Goal: Find specific page/section: Find specific page/section

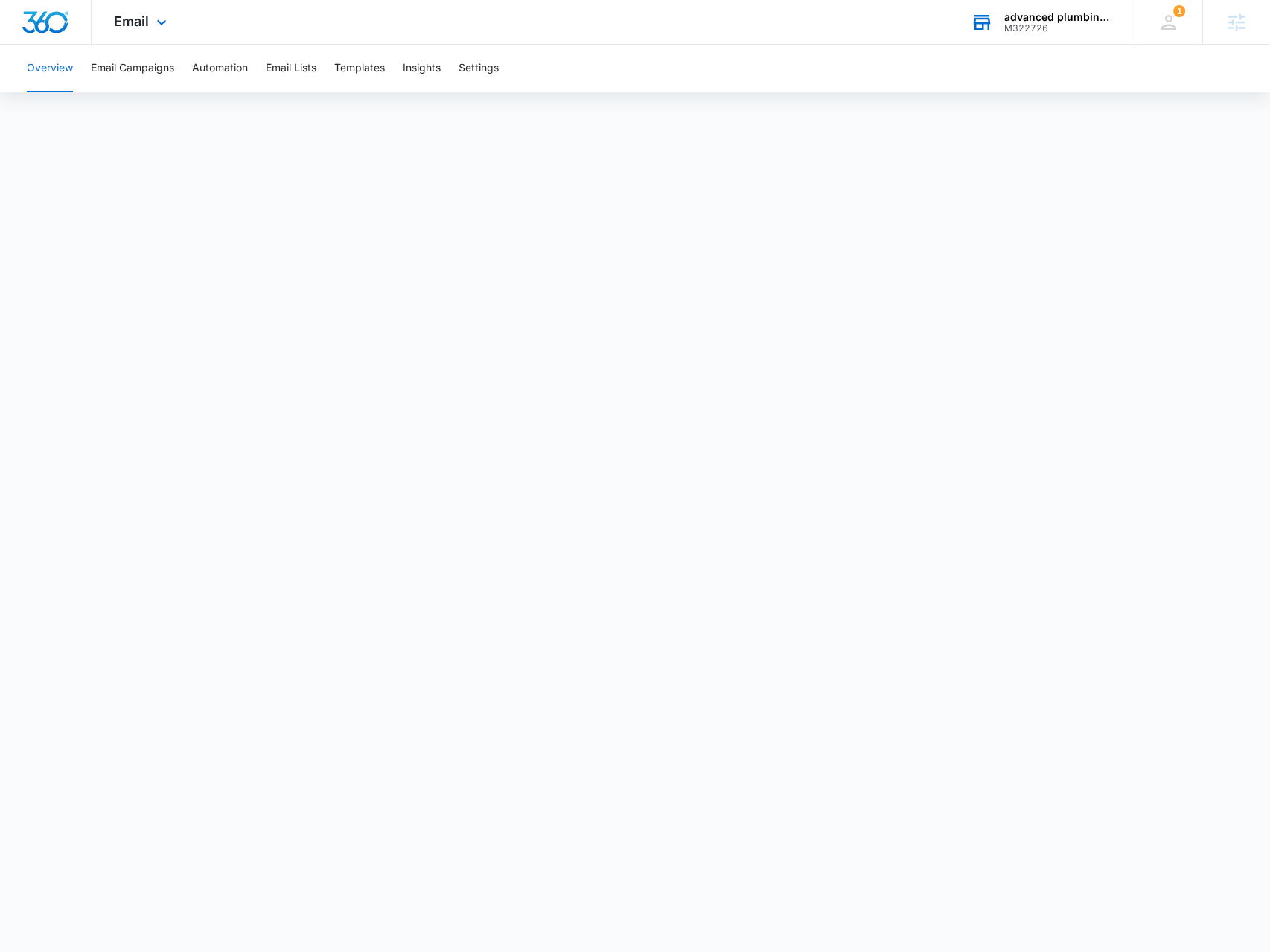
click at [1066, 15] on div "advanced plumbing systems llc" at bounding box center [1059, 16] width 109 height 12
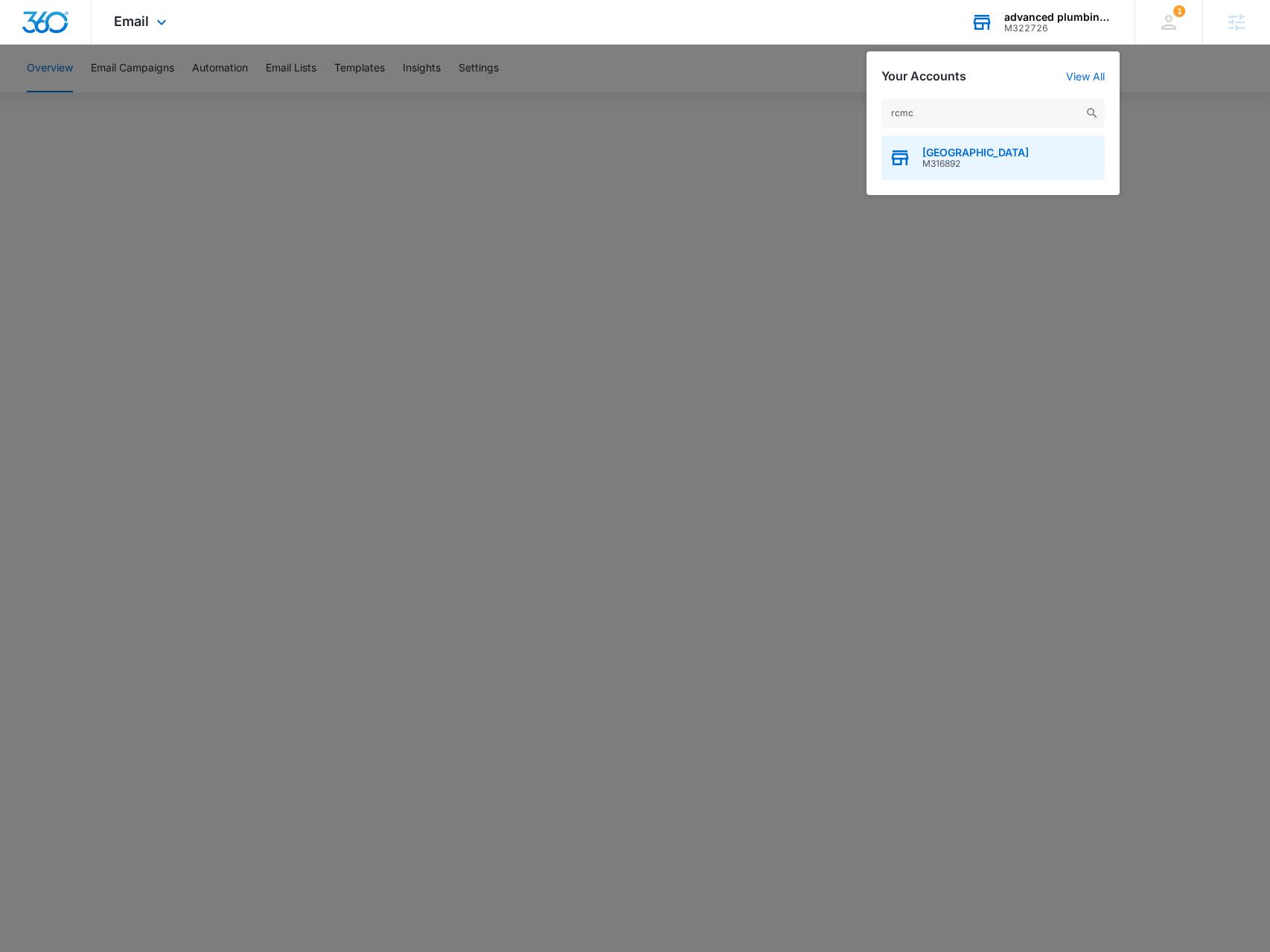
type input "rcmc"
click at [955, 151] on span "[GEOGRAPHIC_DATA]" at bounding box center [976, 152] width 107 height 12
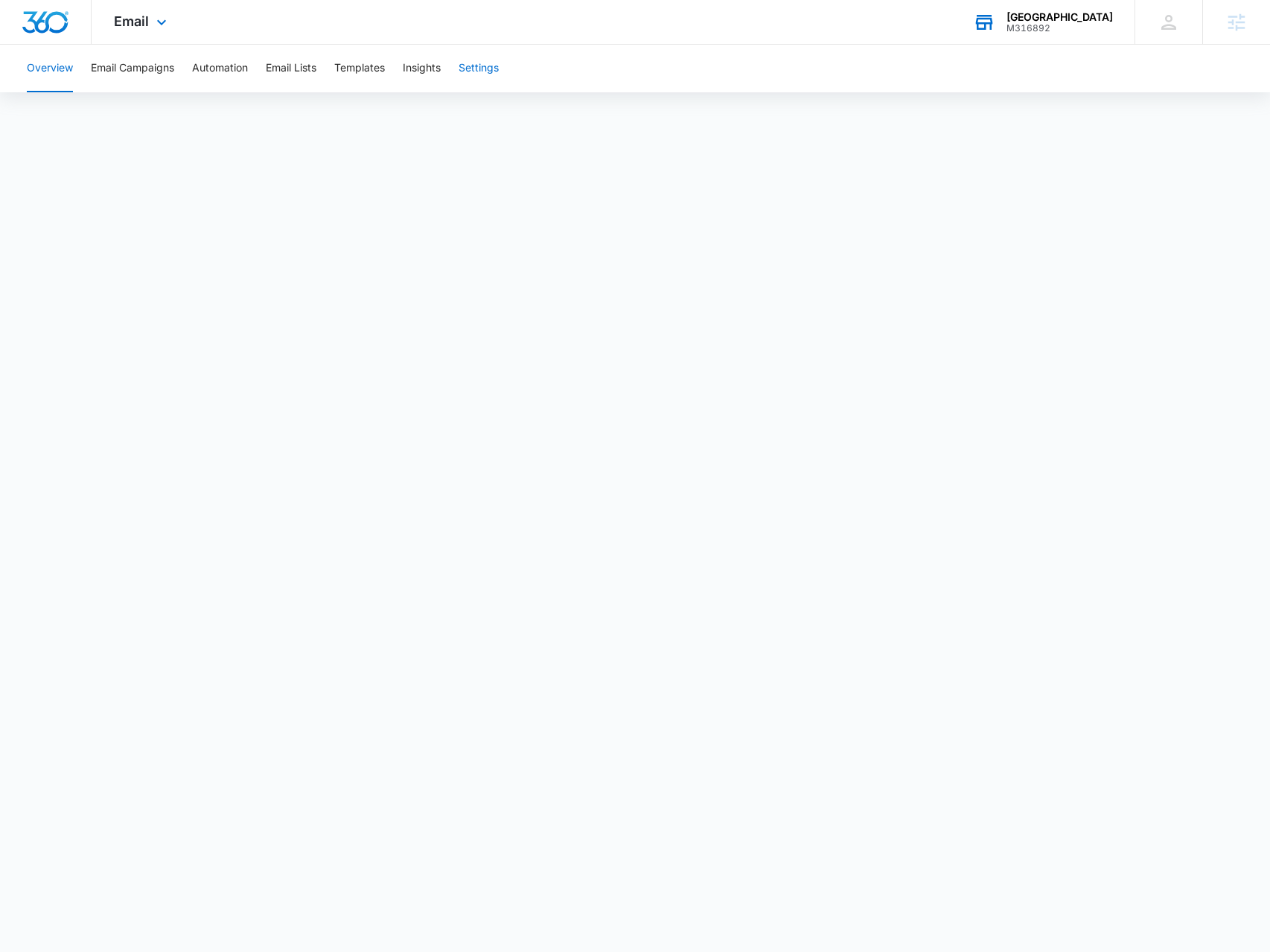
click at [475, 81] on button "Settings" at bounding box center [479, 68] width 40 height 47
click at [124, 24] on span "Email" at bounding box center [131, 21] width 35 height 16
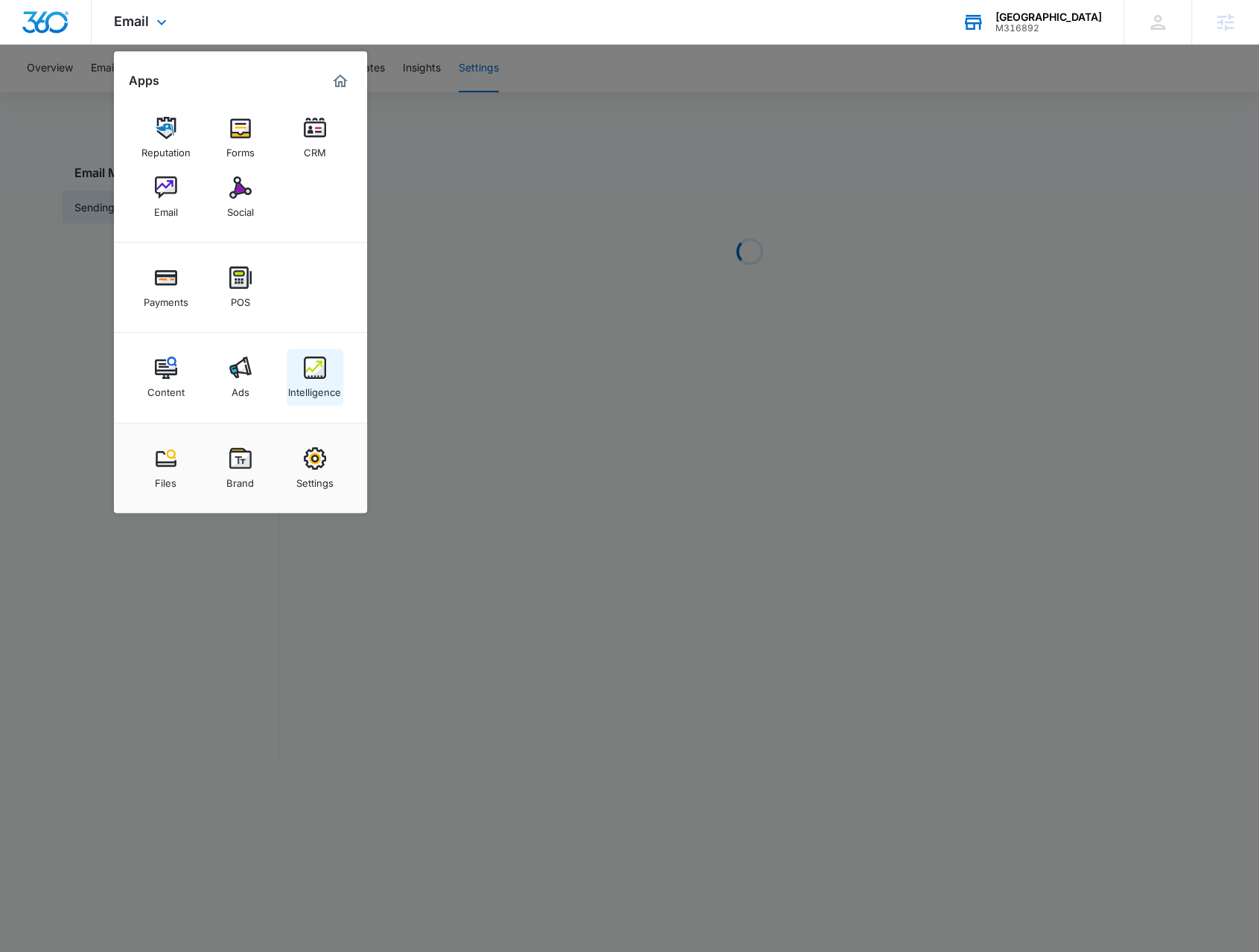
click at [310, 361] on img at bounding box center [315, 367] width 23 height 23
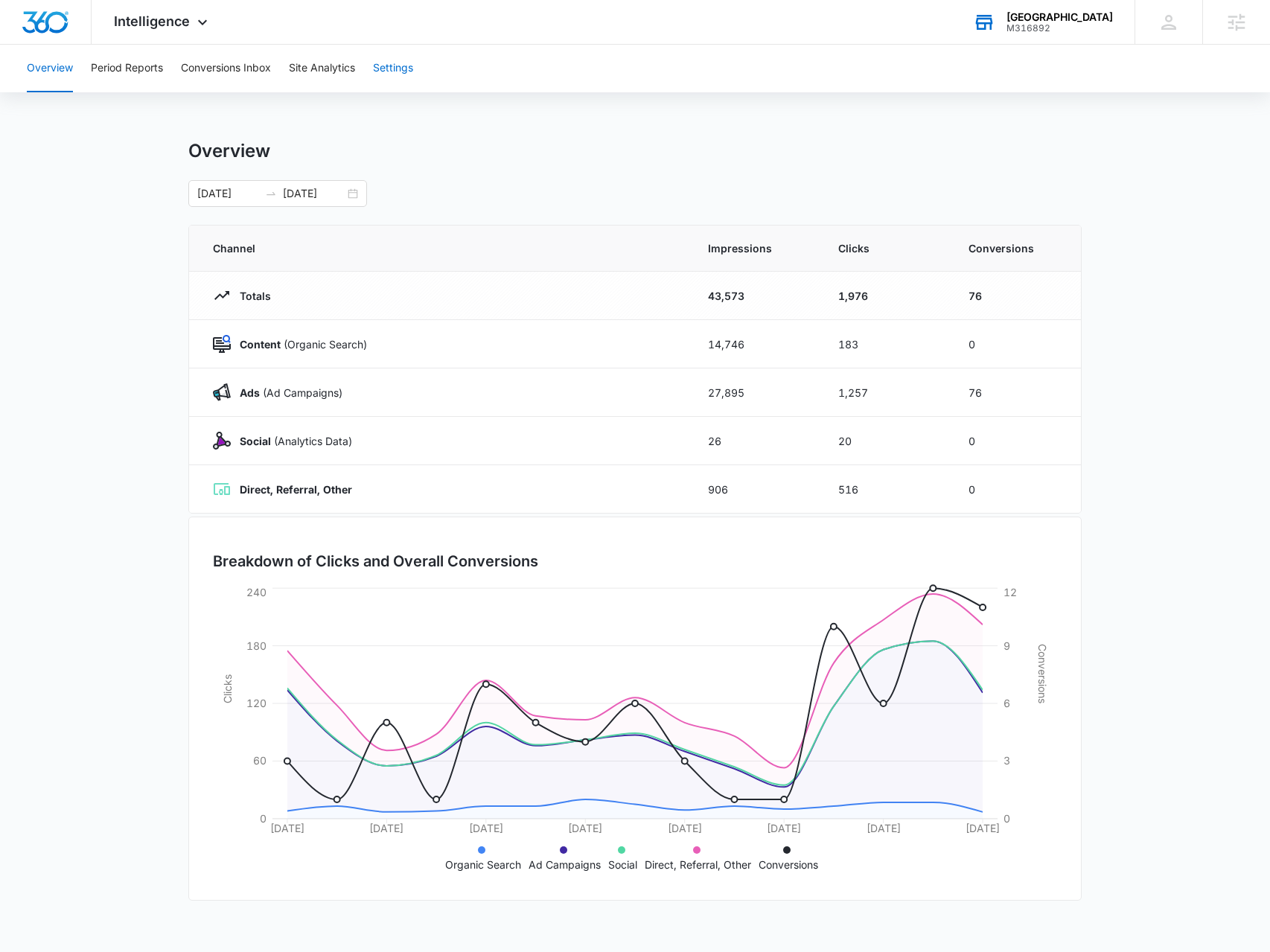
click at [389, 56] on button "Settings" at bounding box center [393, 68] width 40 height 47
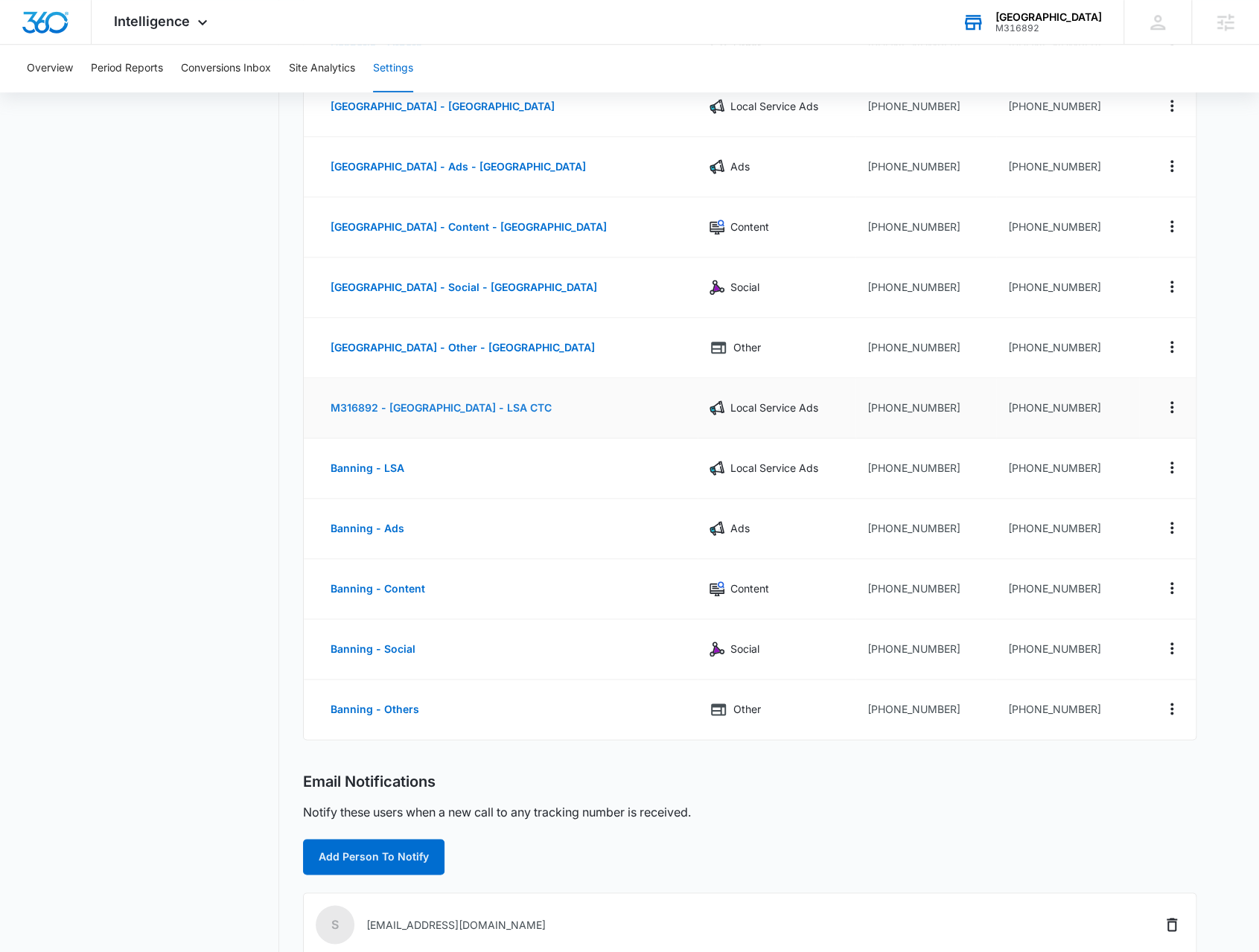
scroll to position [744, 0]
drag, startPoint x: 427, startPoint y: 458, endPoint x: 332, endPoint y: 468, distance: 95.5
click at [332, 468] on td "Banning - LSA" at bounding box center [501, 467] width 394 height 60
copy button "Banning - LSA"
drag, startPoint x: 1112, startPoint y: 456, endPoint x: 1019, endPoint y: 465, distance: 93.4
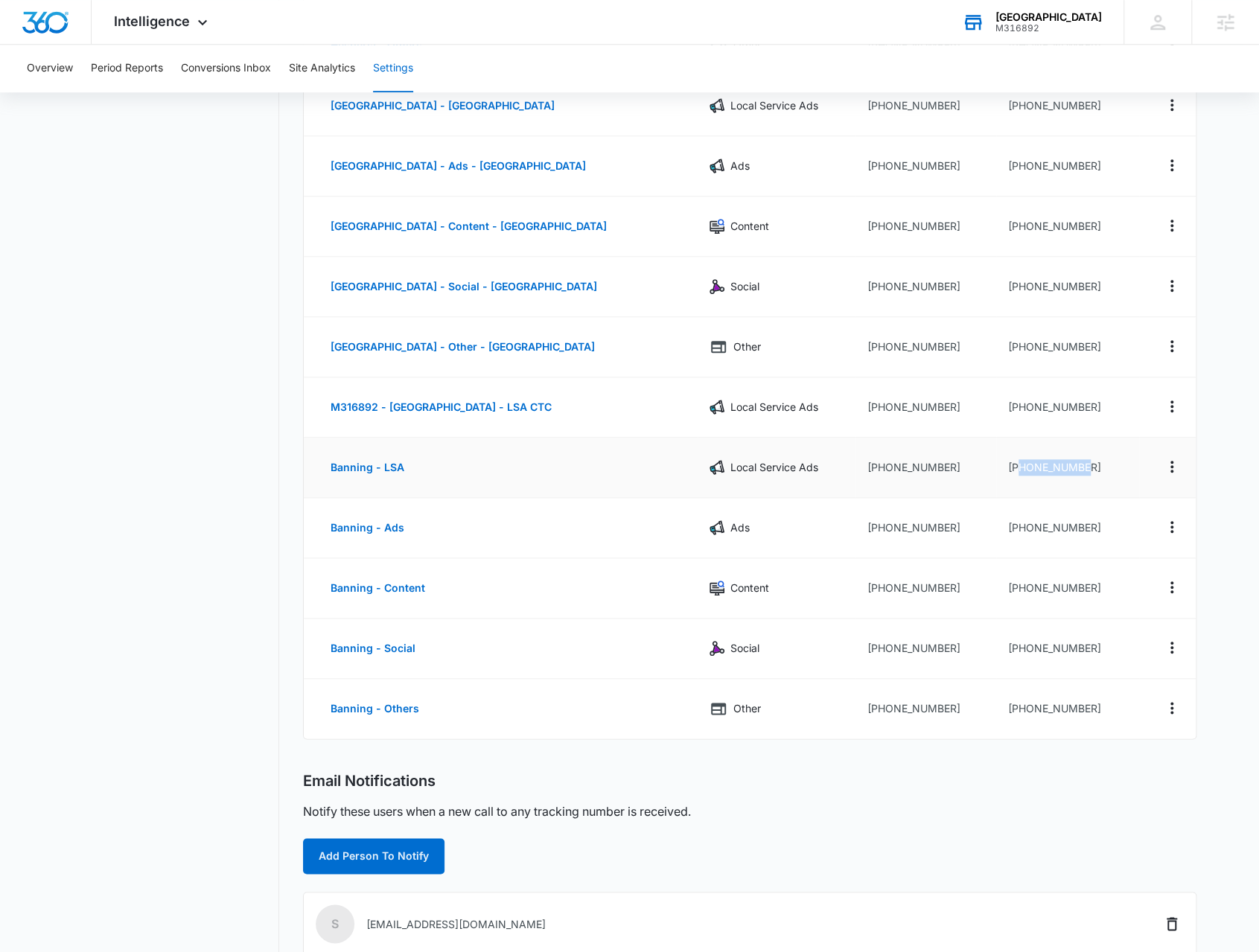
click at [1019, 465] on td "[PHONE_NUMBER]" at bounding box center [1067, 467] width 143 height 60
copy td "9512213582"
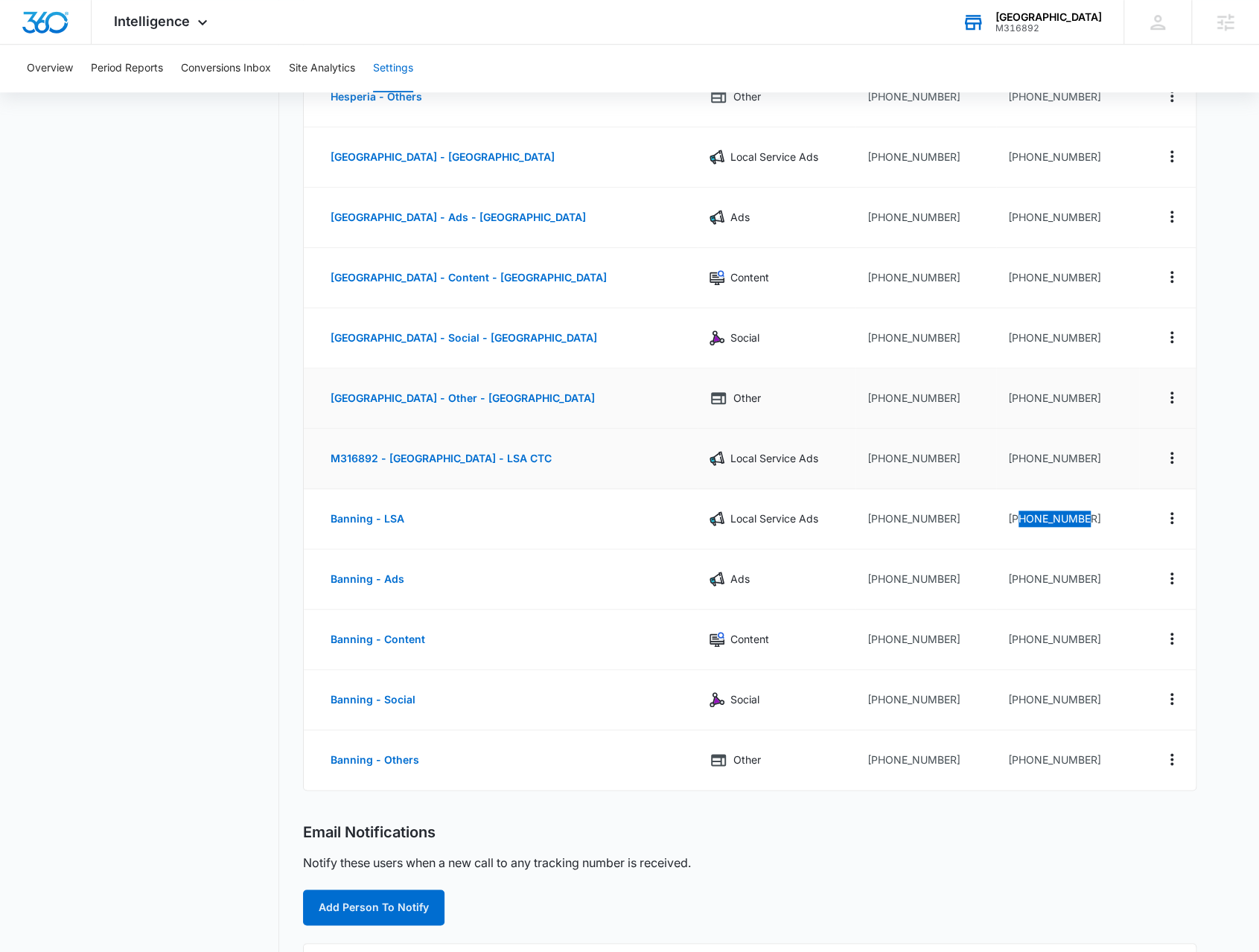
scroll to position [670, 0]
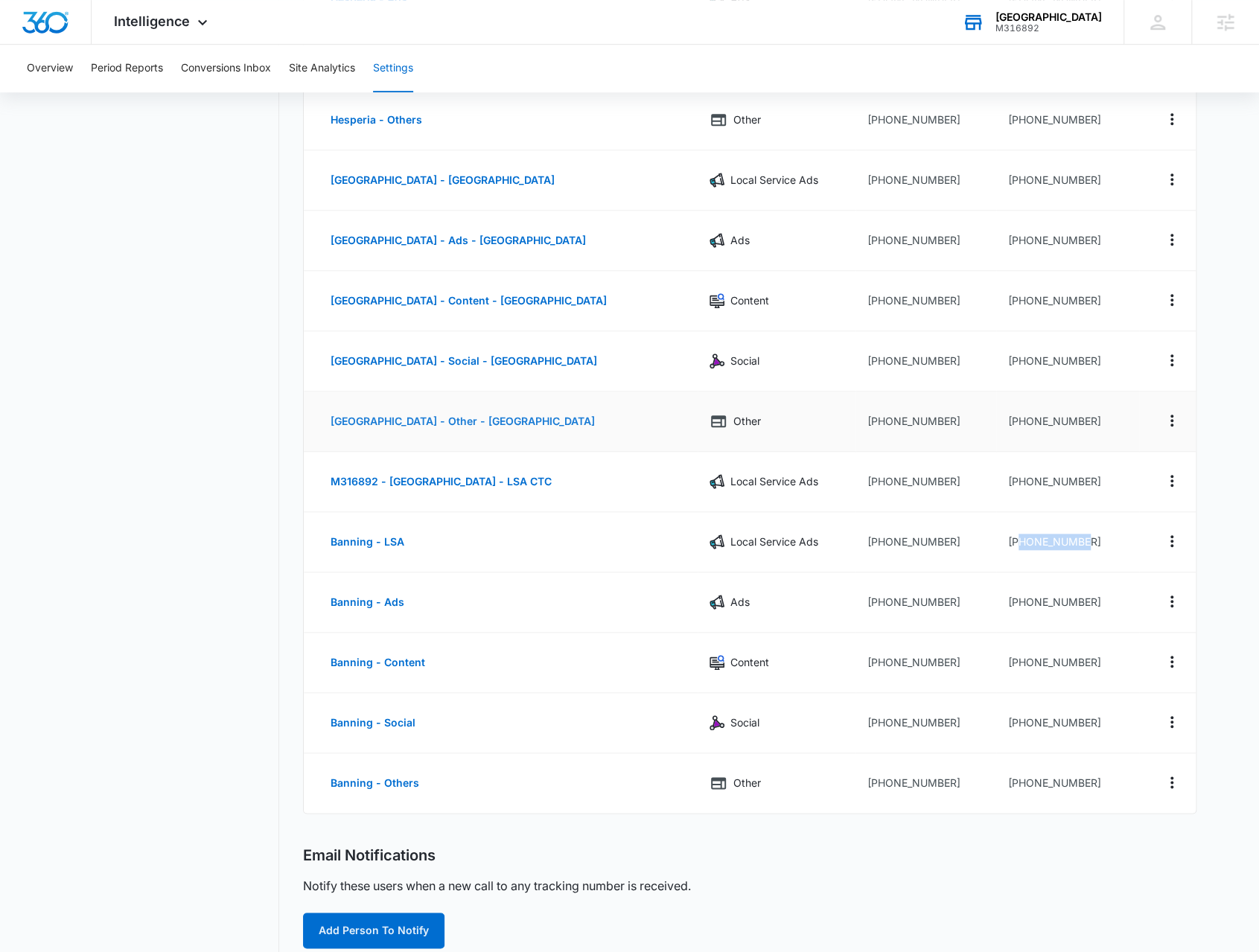
drag, startPoint x: 616, startPoint y: 414, endPoint x: 326, endPoint y: 421, distance: 290.1
click at [326, 421] on td "[GEOGRAPHIC_DATA] - Other - [GEOGRAPHIC_DATA]" at bounding box center [501, 421] width 394 height 60
copy button "[GEOGRAPHIC_DATA] - Other - [GEOGRAPHIC_DATA]"
drag, startPoint x: 1062, startPoint y: 416, endPoint x: 1020, endPoint y: 410, distance: 42.4
click at [1020, 410] on td "[PHONE_NUMBER]" at bounding box center [1067, 421] width 143 height 60
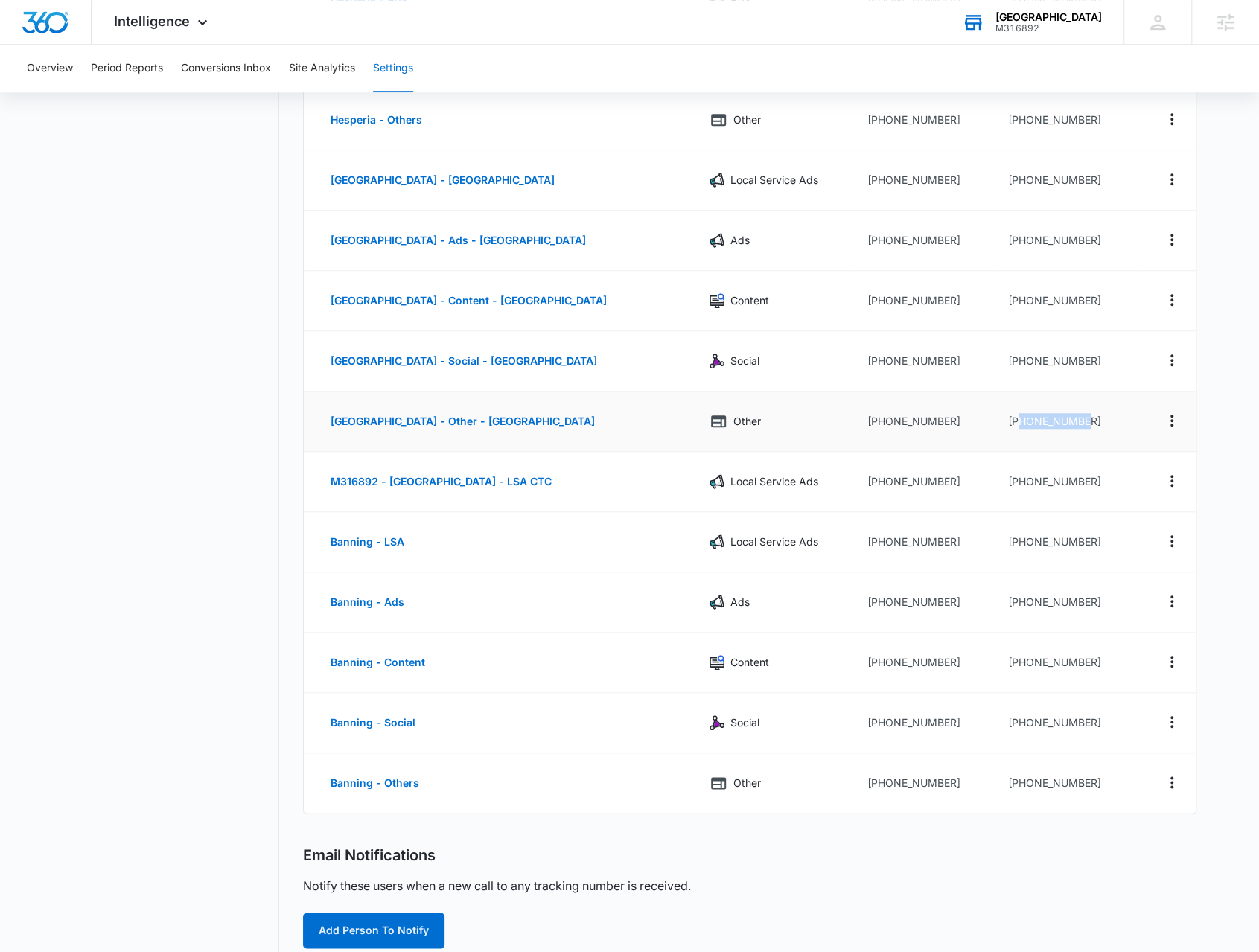
copy td "9092066491"
drag, startPoint x: 1095, startPoint y: 541, endPoint x: 1018, endPoint y: 537, distance: 77.1
click at [1018, 537] on td "[PHONE_NUMBER]" at bounding box center [1067, 542] width 143 height 60
copy td "9512213582"
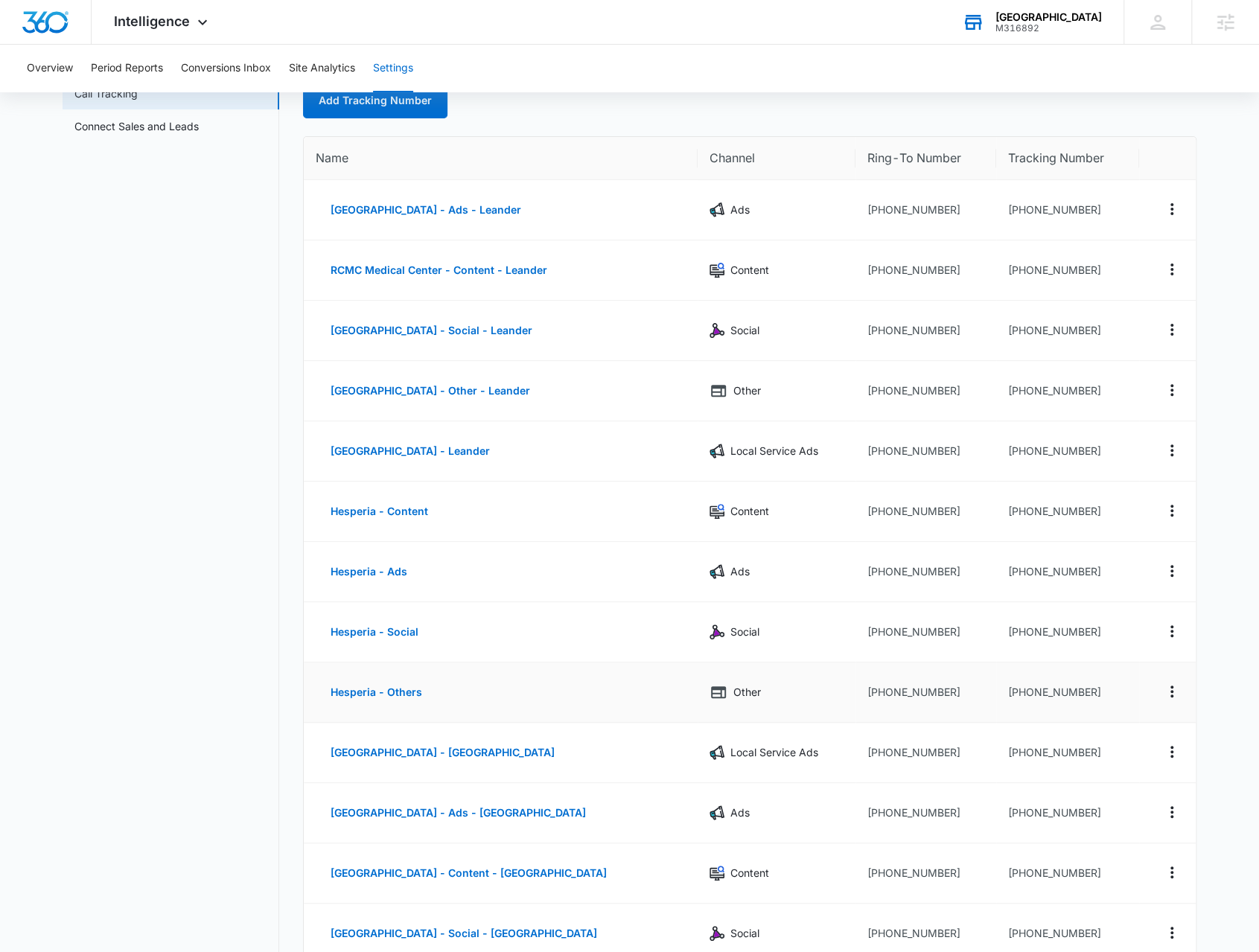
scroll to position [75, 0]
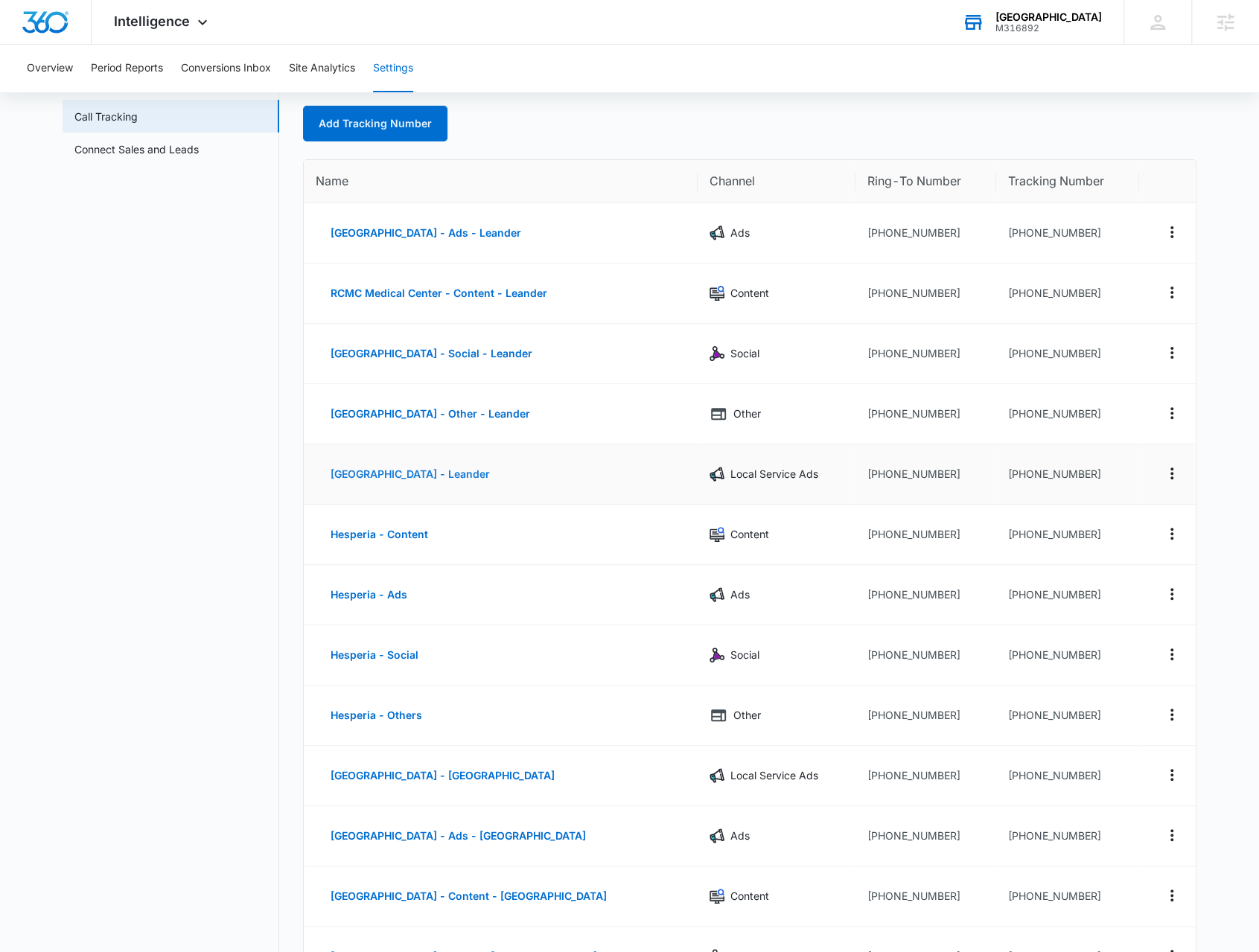
drag, startPoint x: 514, startPoint y: 480, endPoint x: 47, endPoint y: 527, distance: 469.4
click at [450, 472] on td "[GEOGRAPHIC_DATA] - Leander" at bounding box center [501, 474] width 394 height 60
copy button "Leander"
drag, startPoint x: 1095, startPoint y: 466, endPoint x: 1021, endPoint y: 471, distance: 74.2
click at [1021, 471] on td "[PHONE_NUMBER]" at bounding box center [1067, 474] width 143 height 60
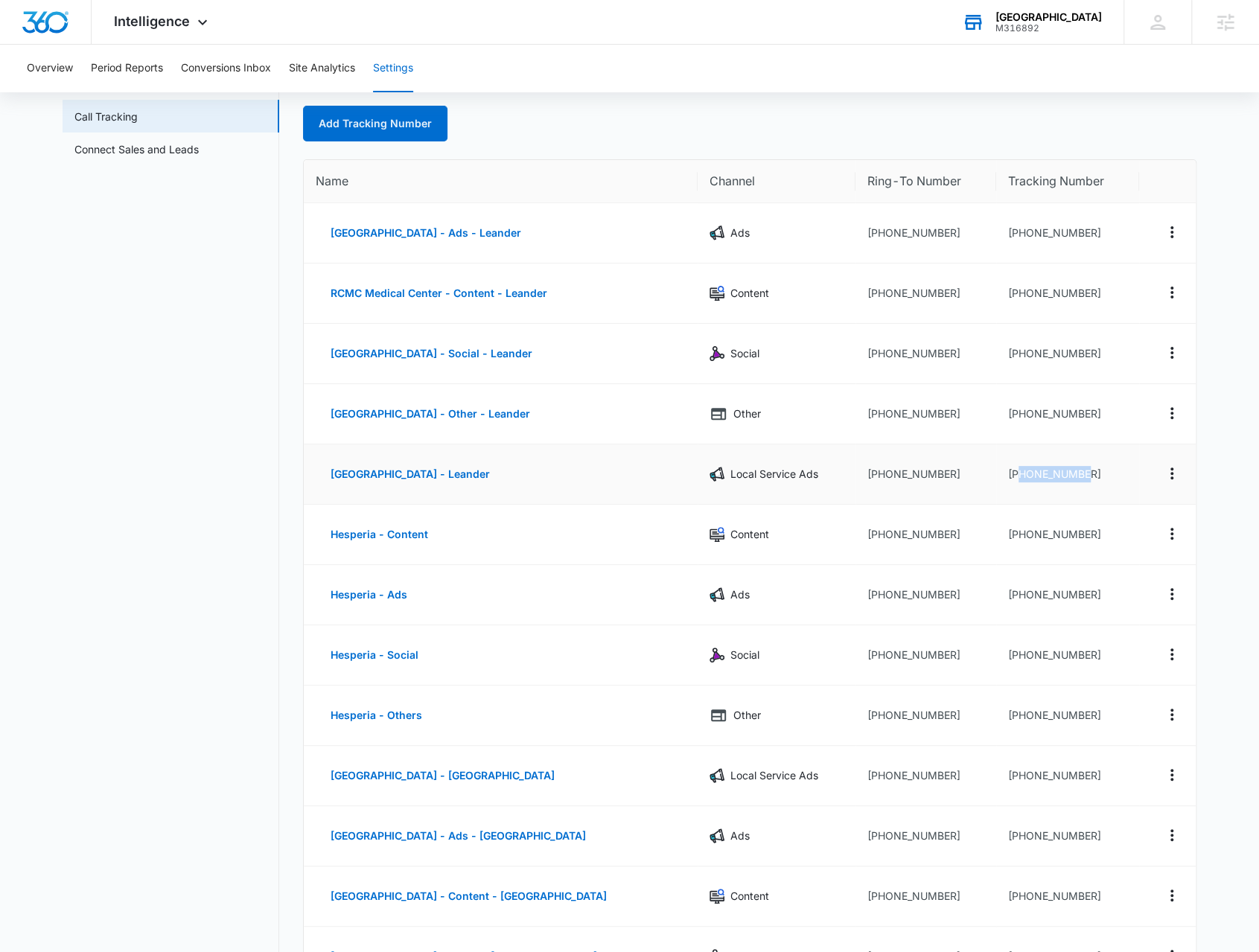
copy td "7372345933"
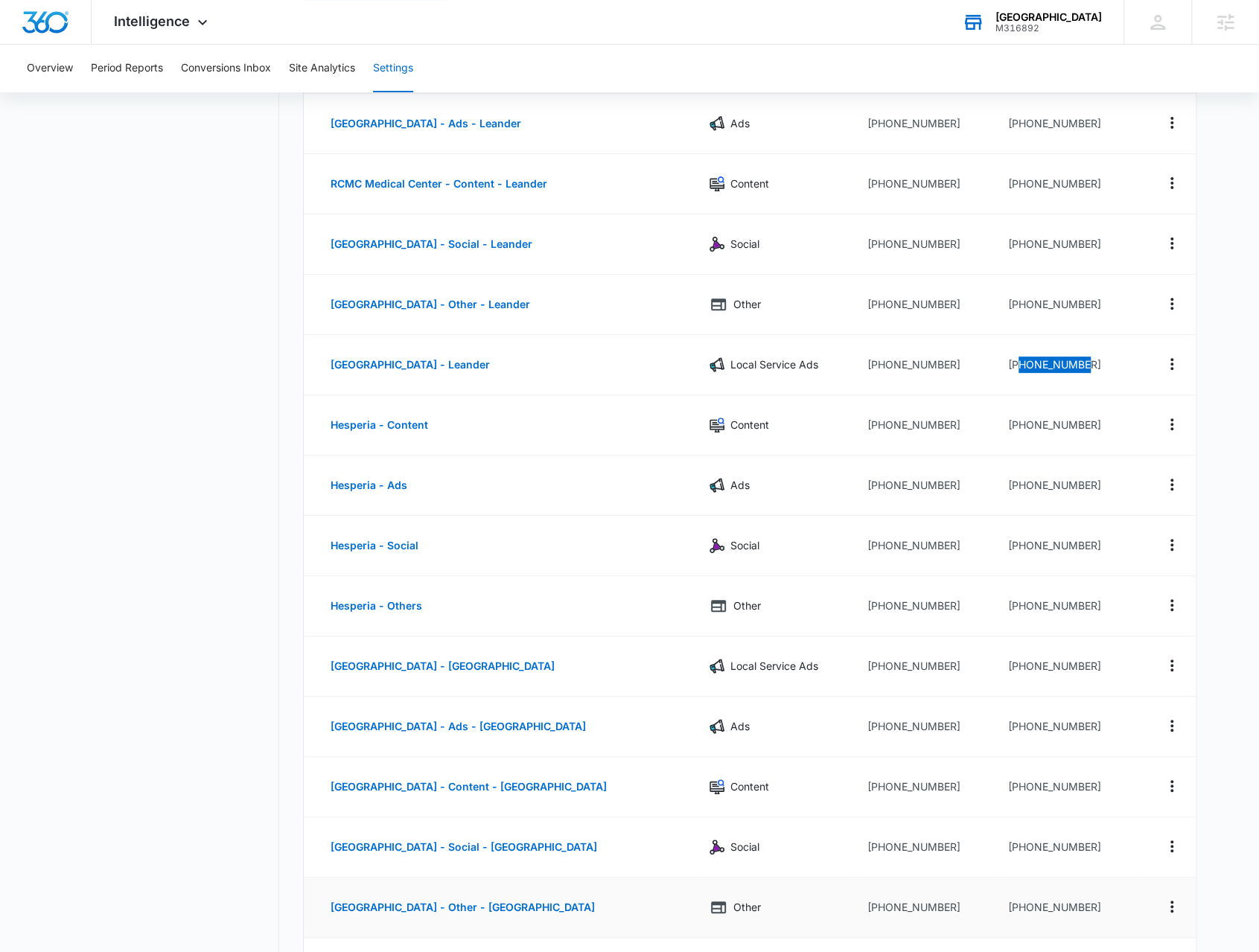
scroll to position [297, 0]
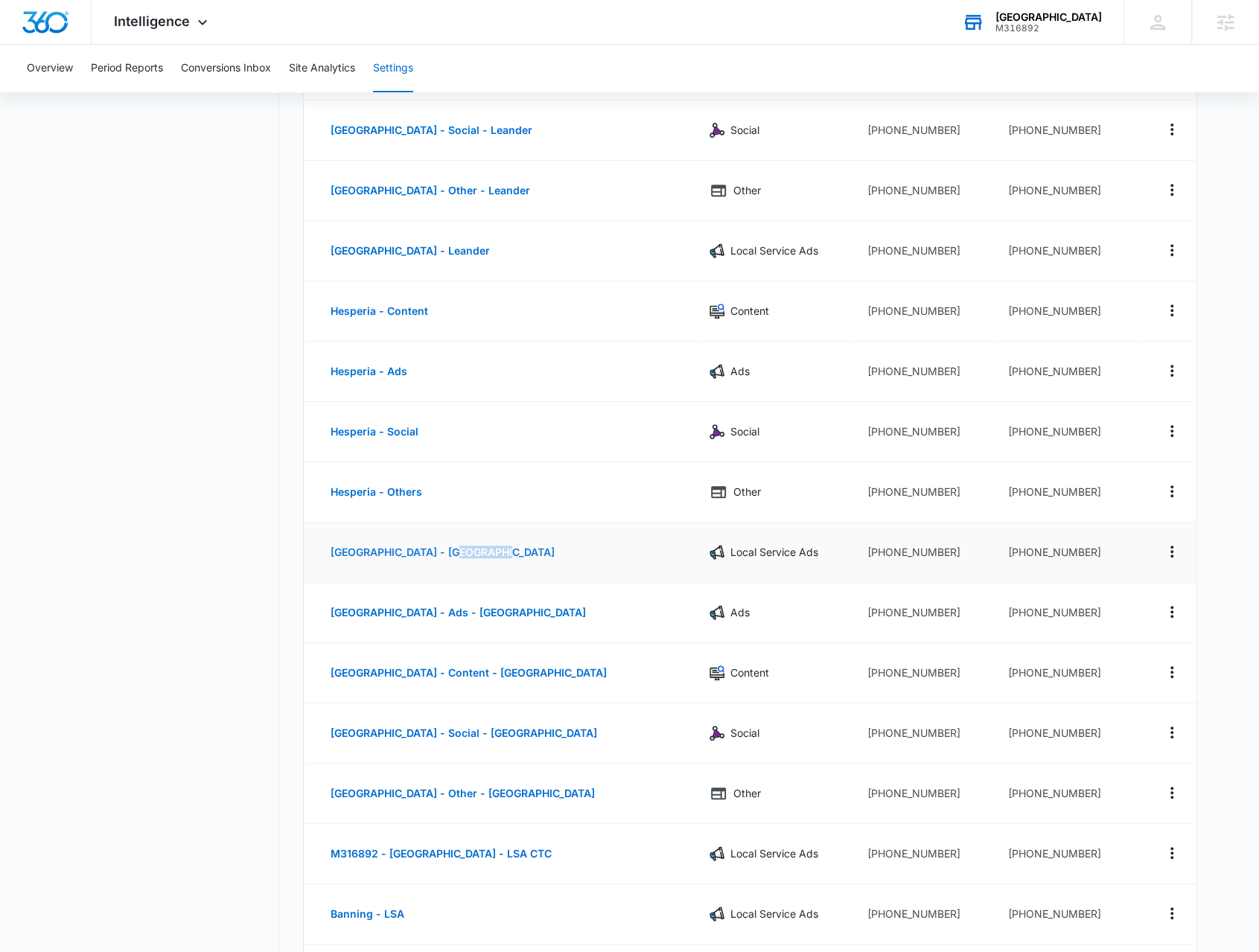
drag, startPoint x: 536, startPoint y: 548, endPoint x: 452, endPoint y: 551, distance: 84.1
click at [452, 551] on td "[GEOGRAPHIC_DATA] - [GEOGRAPHIC_DATA]" at bounding box center [501, 552] width 394 height 60
copy button "Hesperia"
drag, startPoint x: 1099, startPoint y: 551, endPoint x: 1021, endPoint y: 553, distance: 78.0
click at [1021, 553] on td "[PHONE_NUMBER]" at bounding box center [1067, 552] width 143 height 60
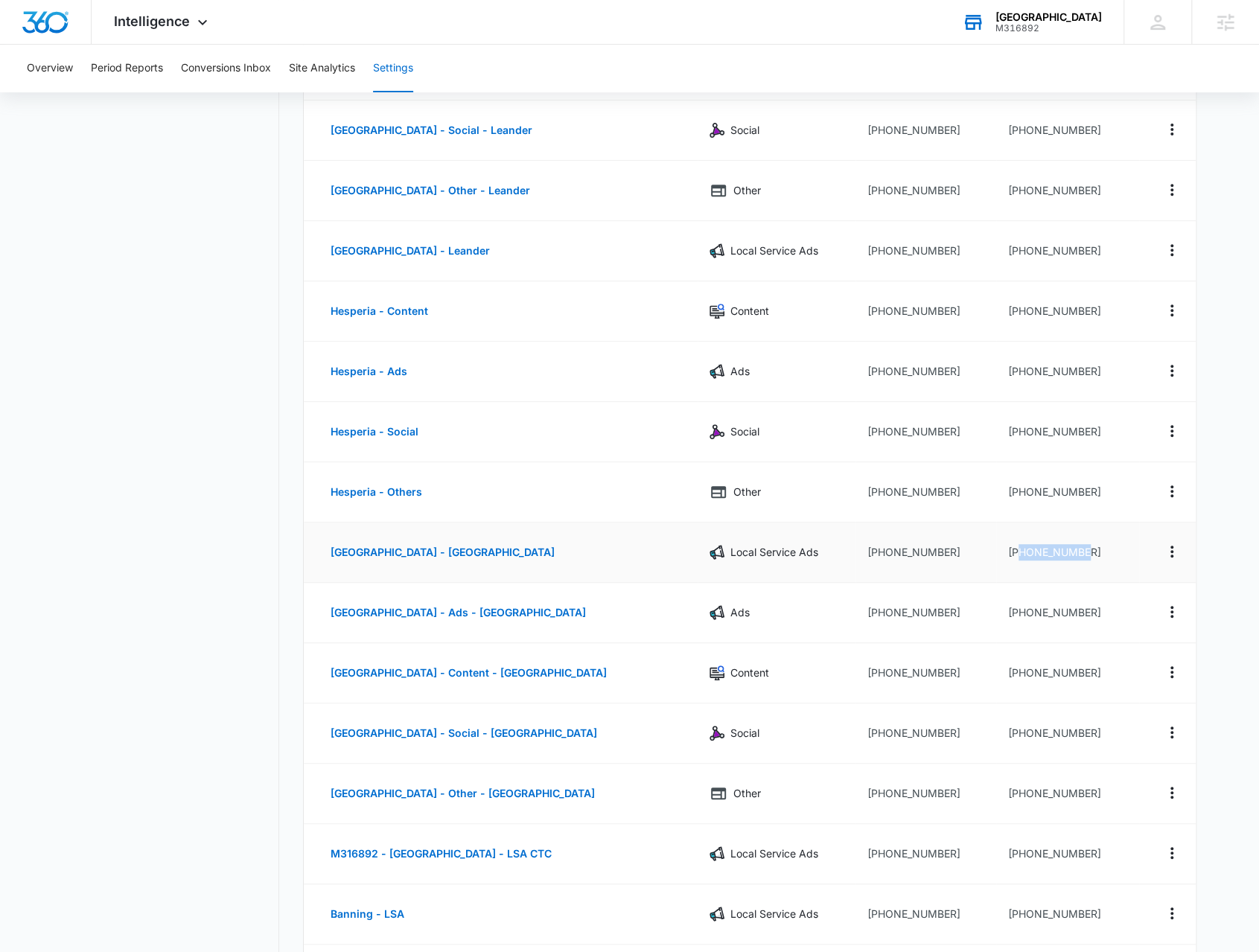
copy td "7609791086"
drag, startPoint x: 246, startPoint y: 74, endPoint x: 238, endPoint y: 69, distance: 9.4
click at [244, 72] on button "Conversions Inbox" at bounding box center [226, 68] width 90 height 47
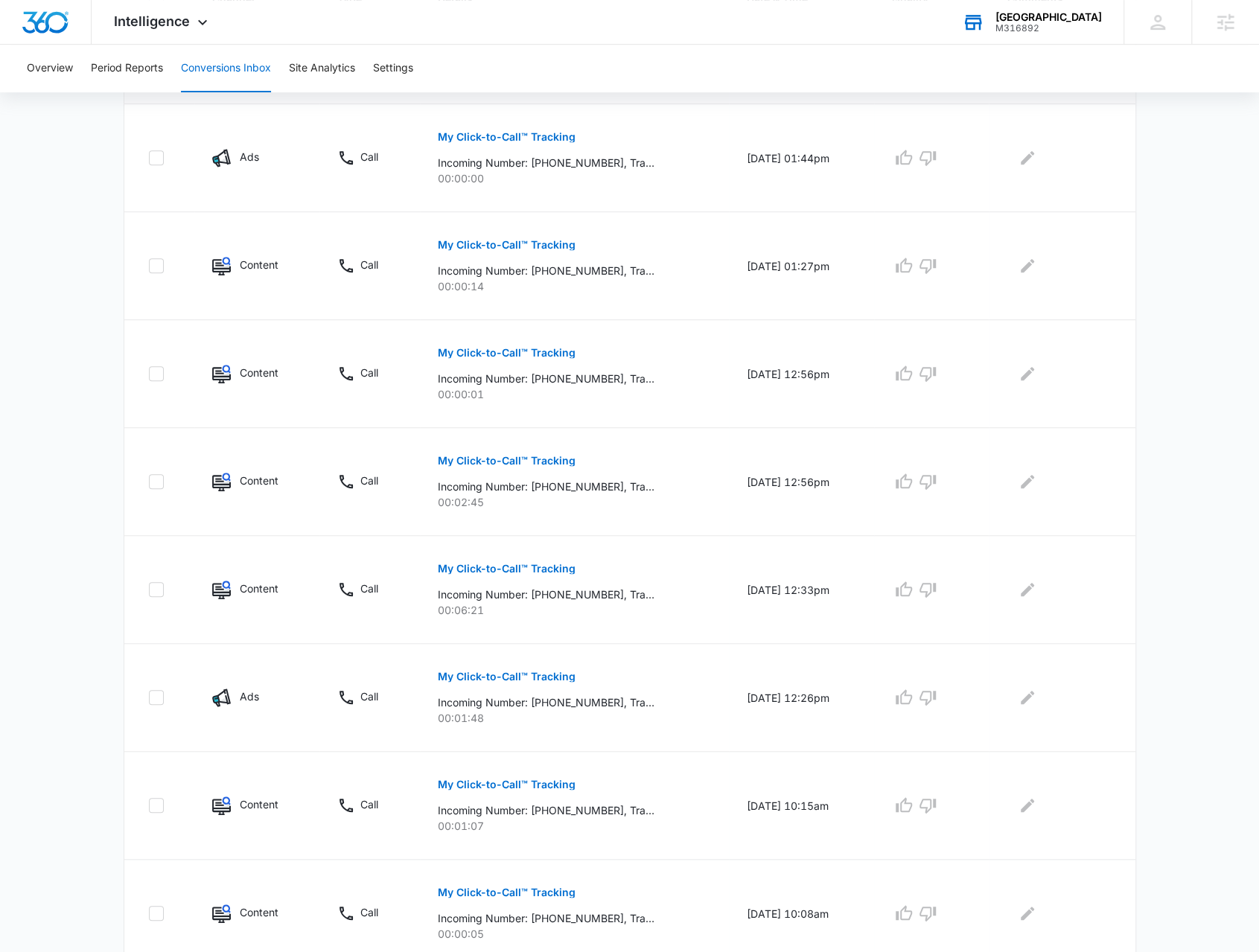
scroll to position [140, 0]
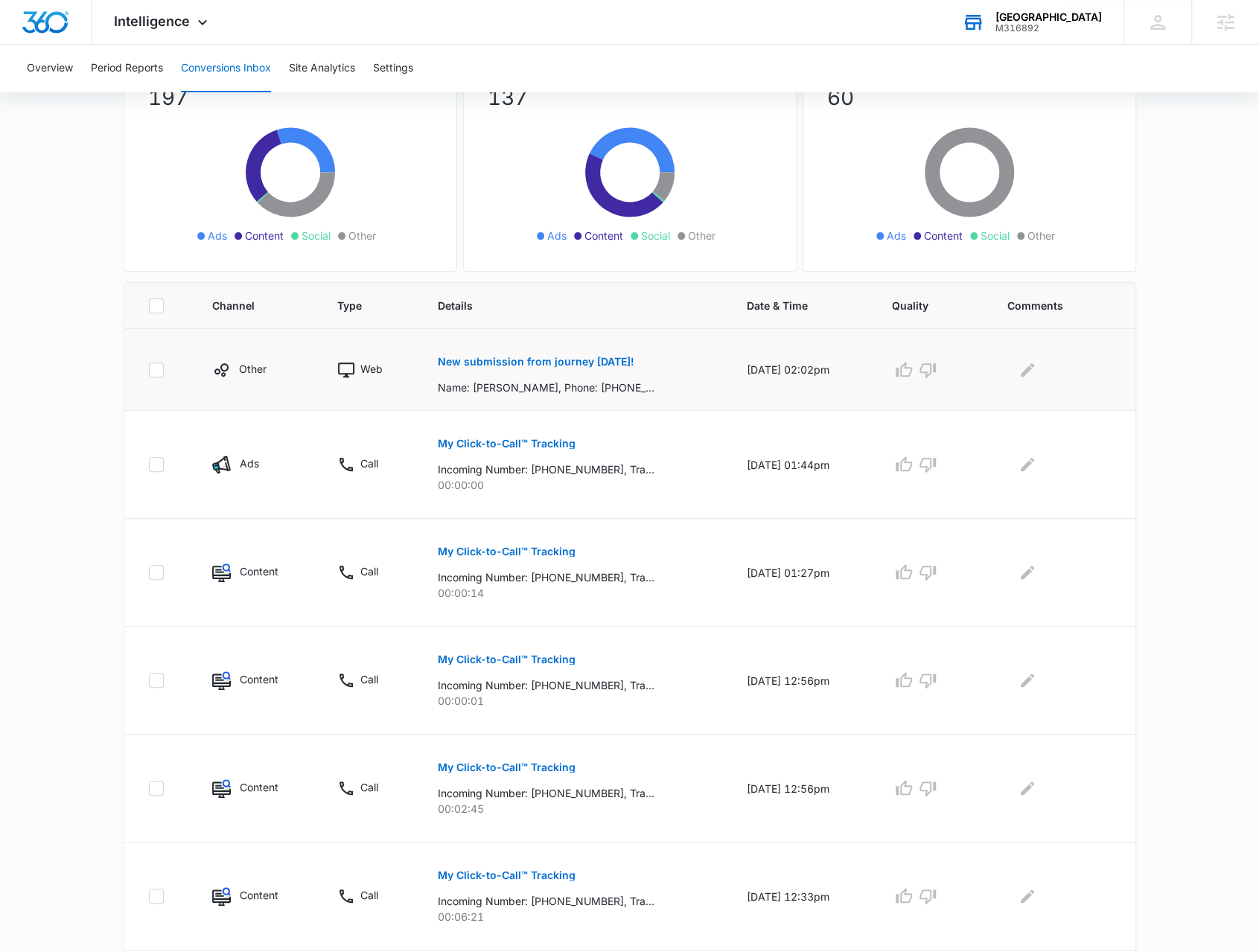
click at [478, 357] on p "New submission from journey [DATE]!" at bounding box center [536, 361] width 196 height 10
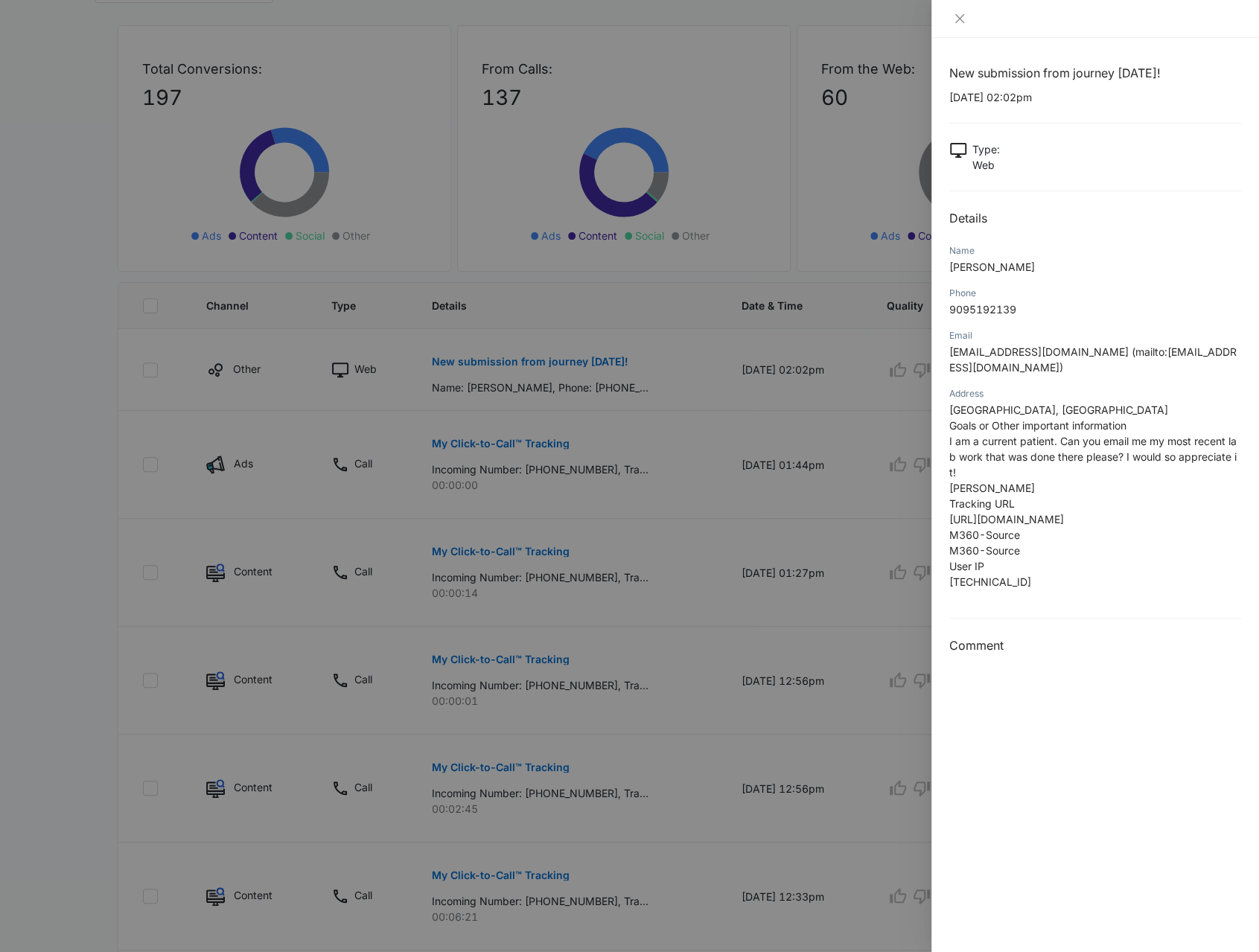
click at [539, 509] on div at bounding box center [629, 476] width 1259 height 952
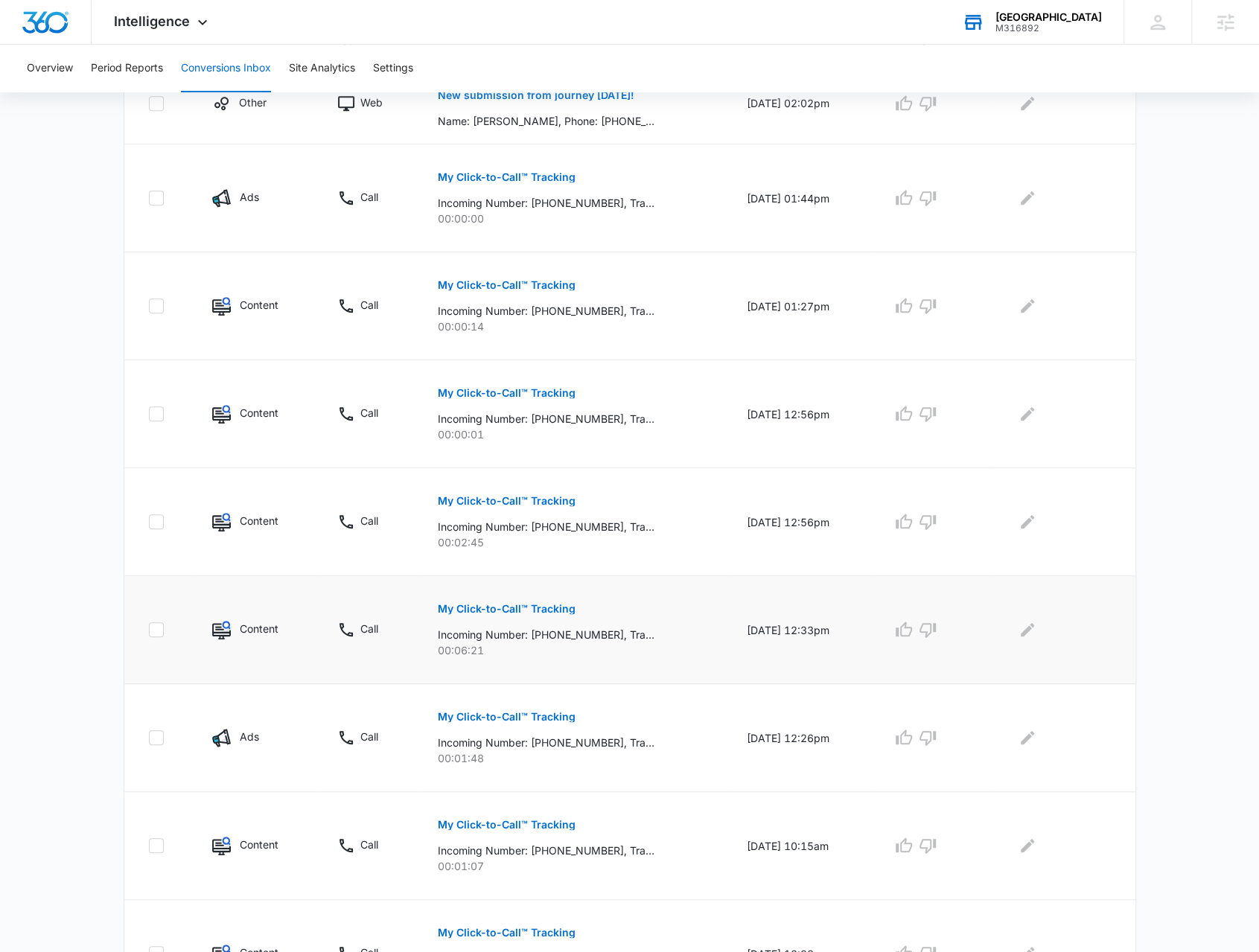
scroll to position [437, 0]
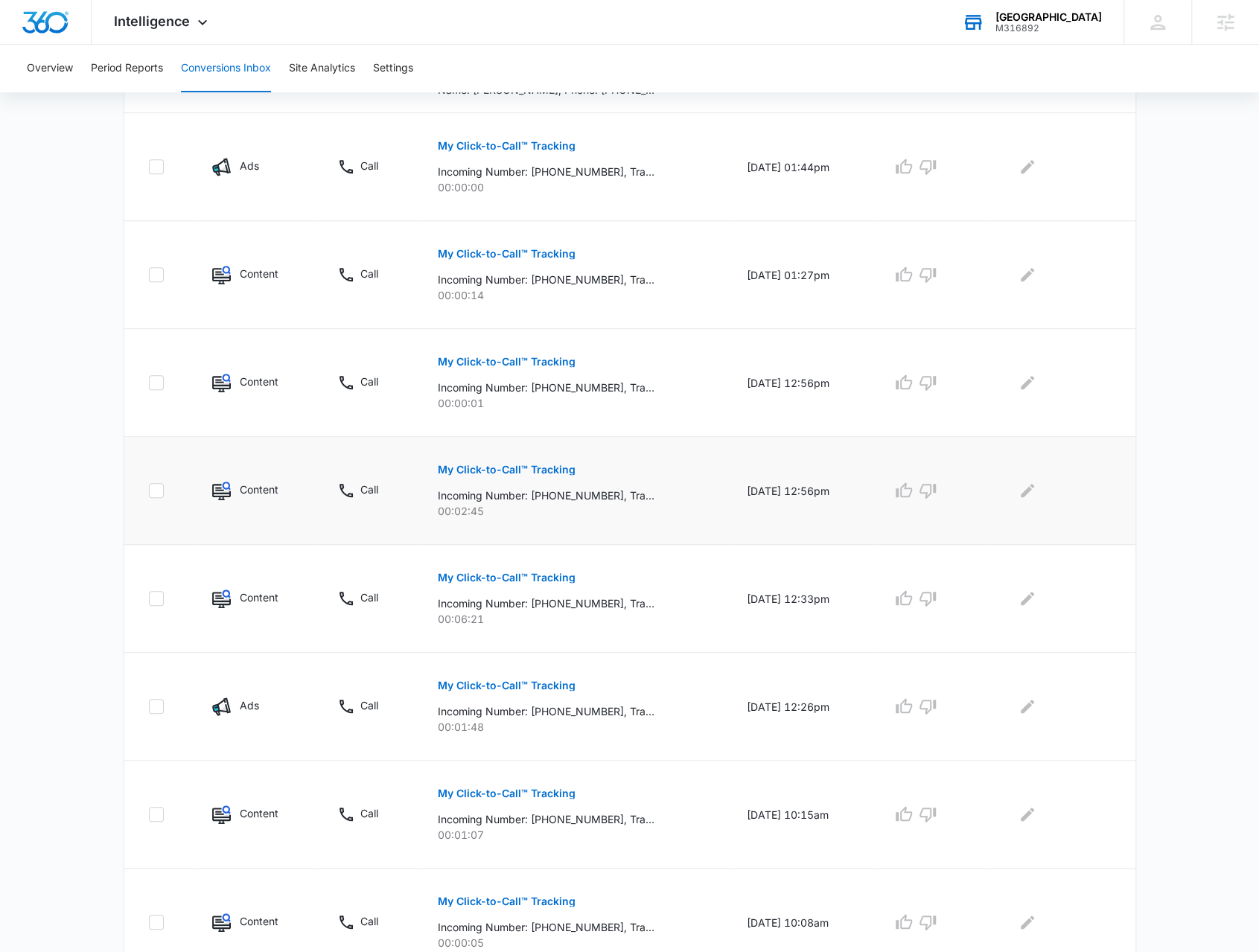
click at [508, 466] on p "My Click-to-Call™ Tracking" at bounding box center [506, 469] width 138 height 10
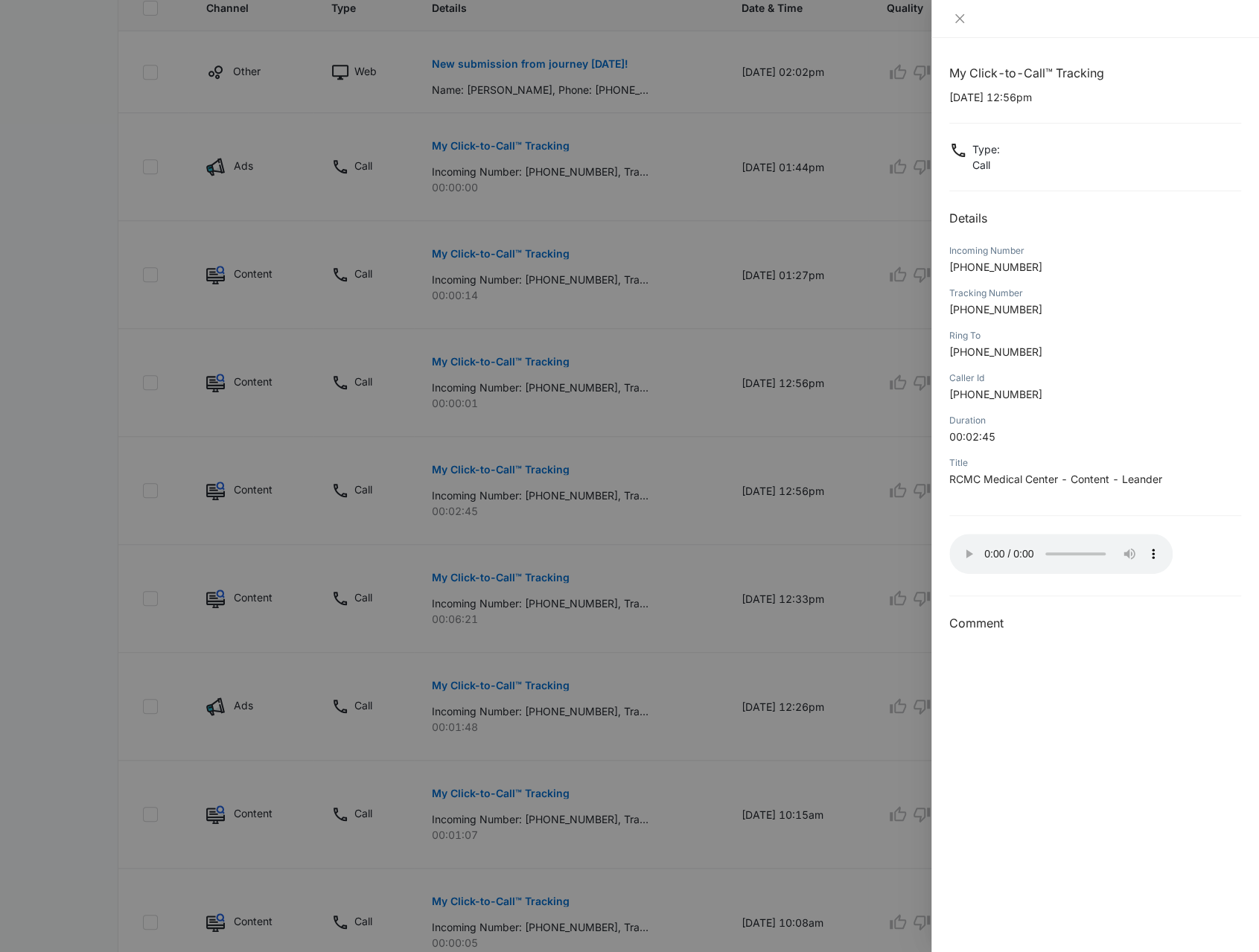
click at [679, 809] on div at bounding box center [629, 476] width 1259 height 952
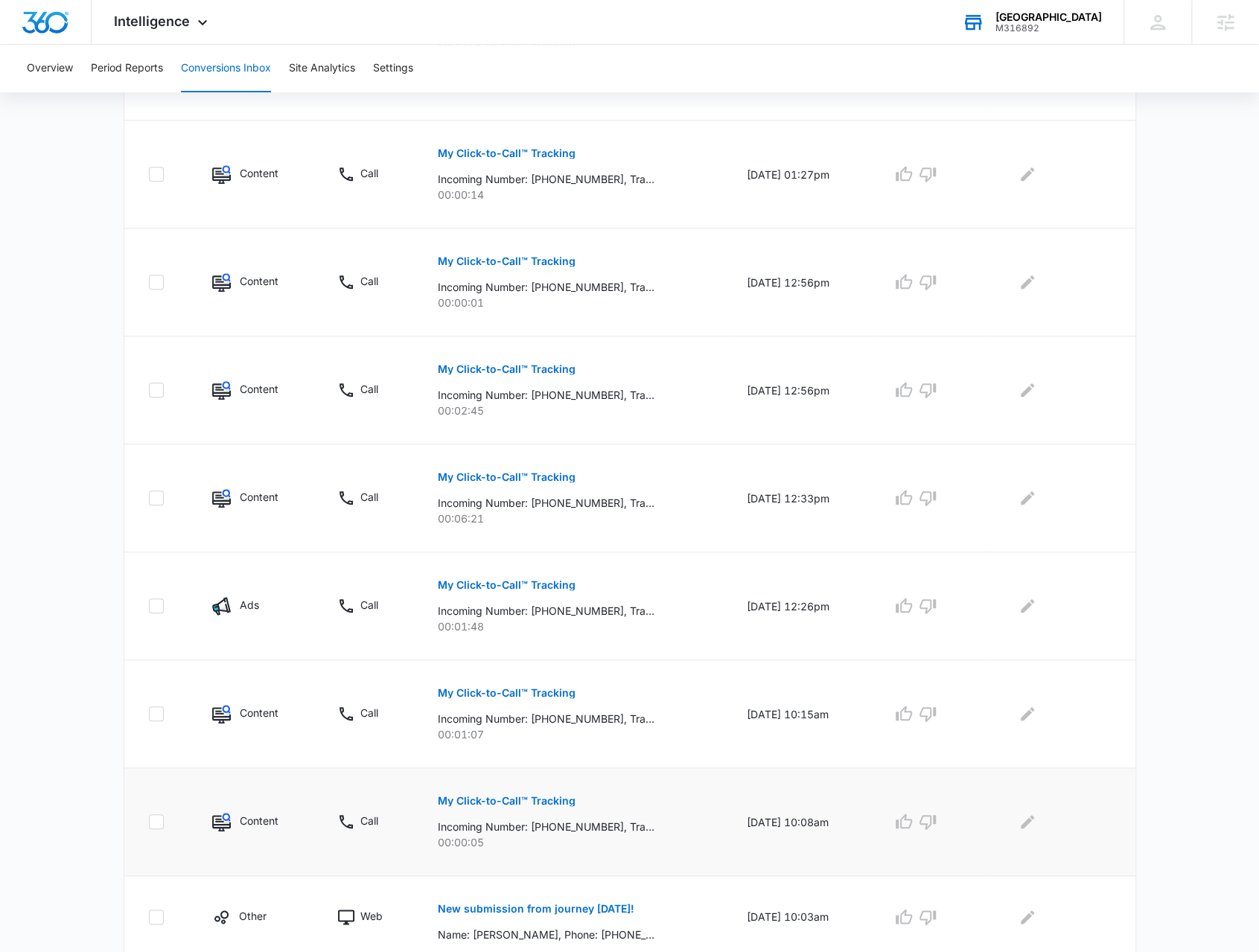
scroll to position [586, 0]
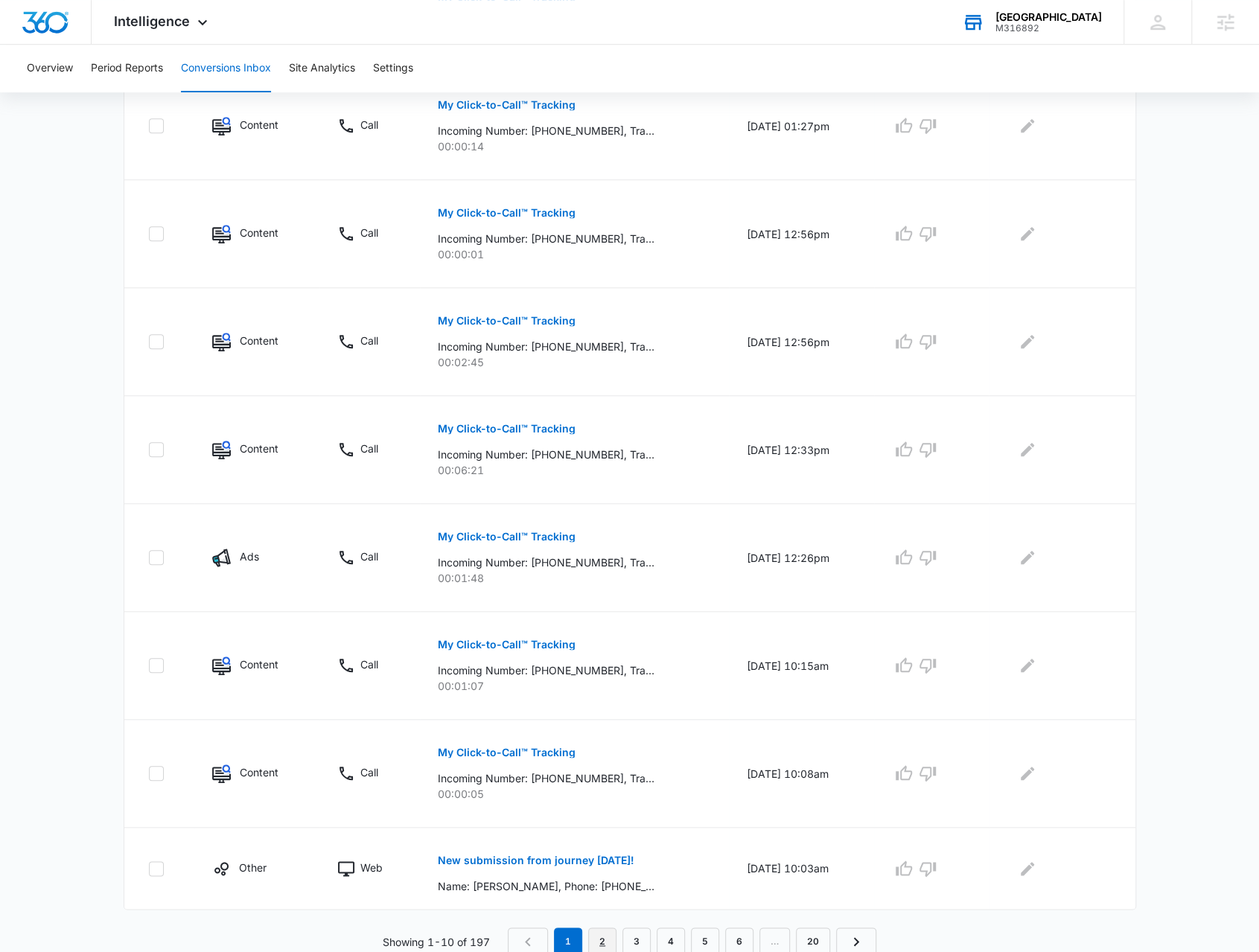
click at [607, 928] on link "2" at bounding box center [602, 941] width 28 height 28
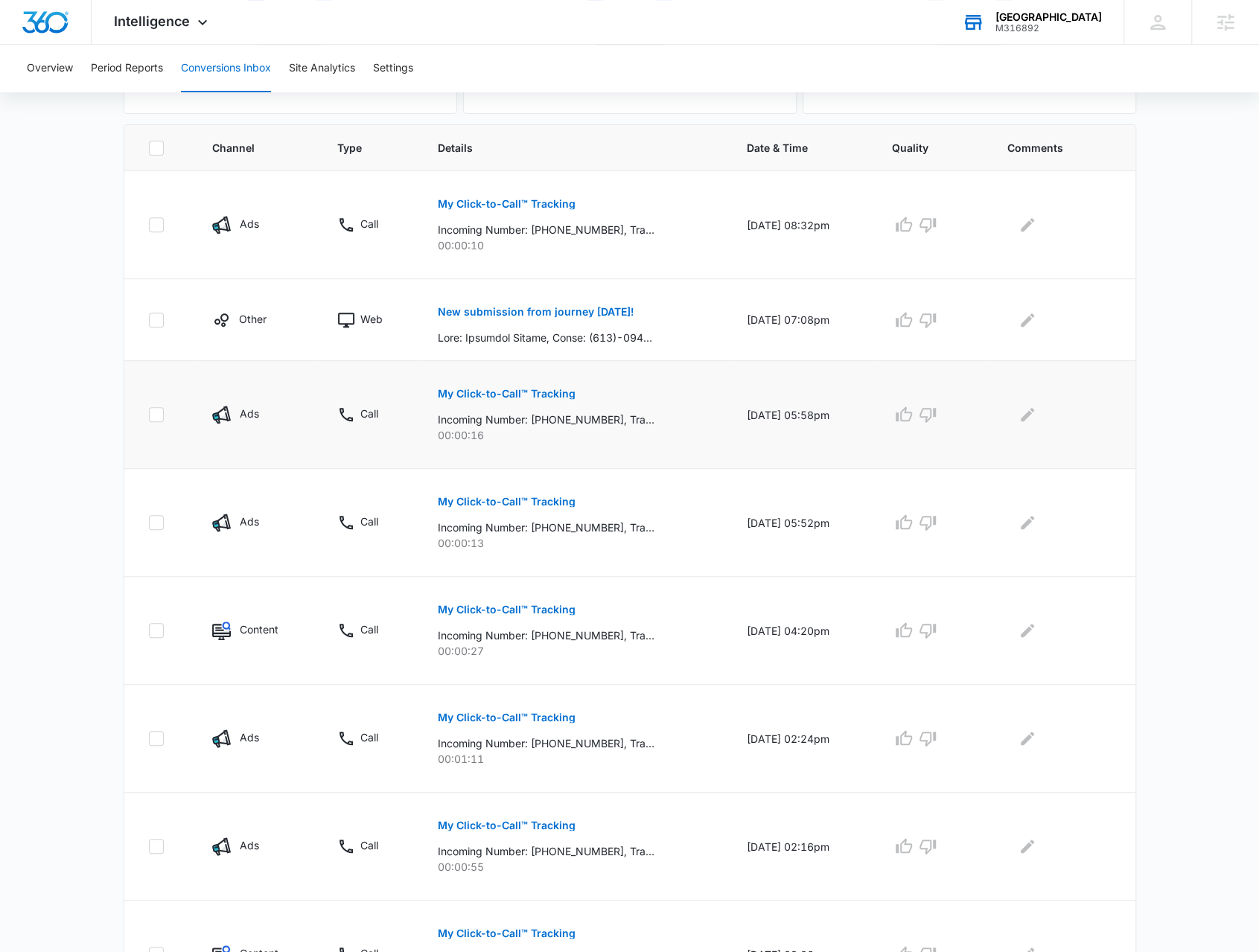
scroll to position [595, 0]
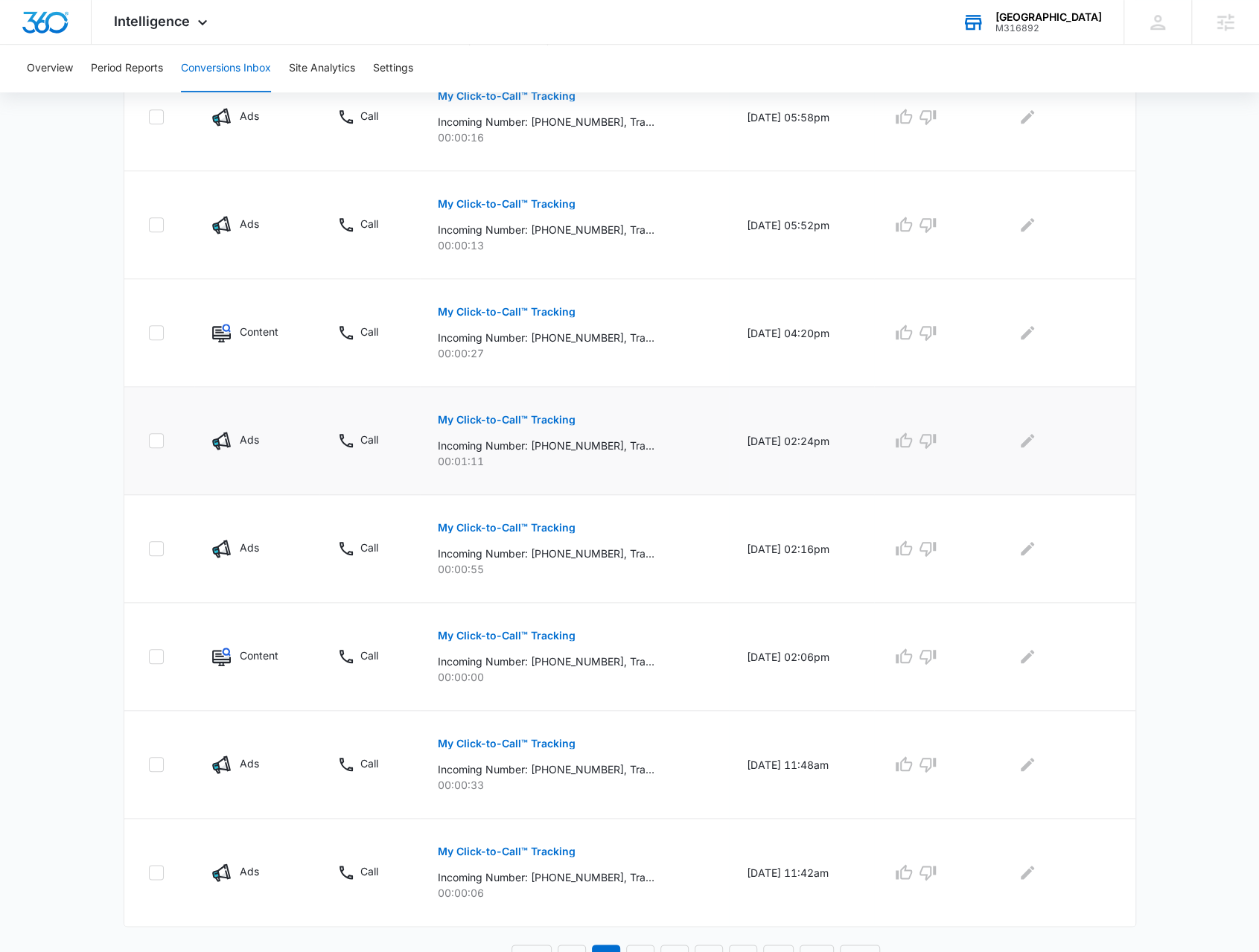
click at [530, 415] on p "My Click-to-Call™ Tracking" at bounding box center [506, 420] width 138 height 10
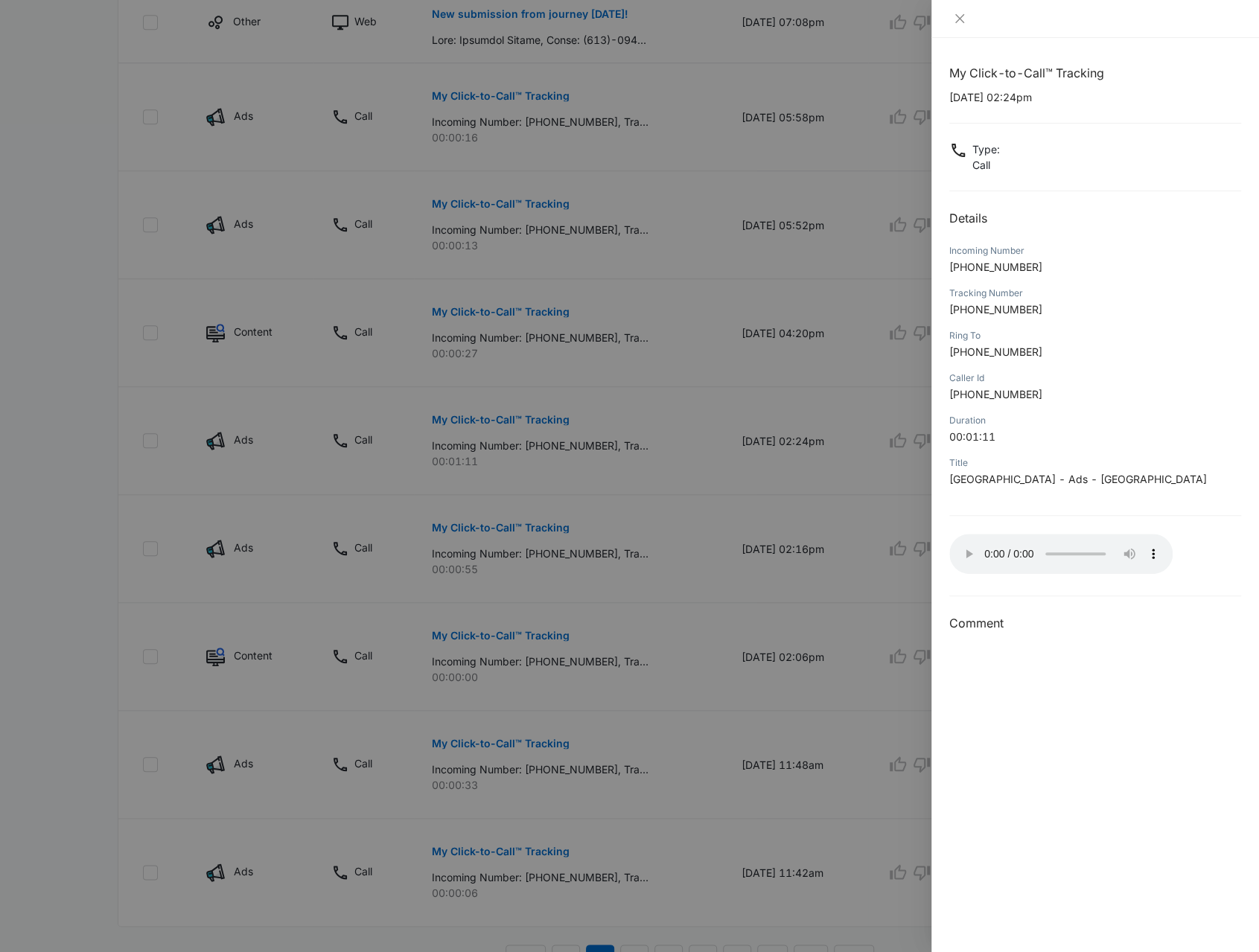
click at [722, 585] on div at bounding box center [629, 476] width 1259 height 952
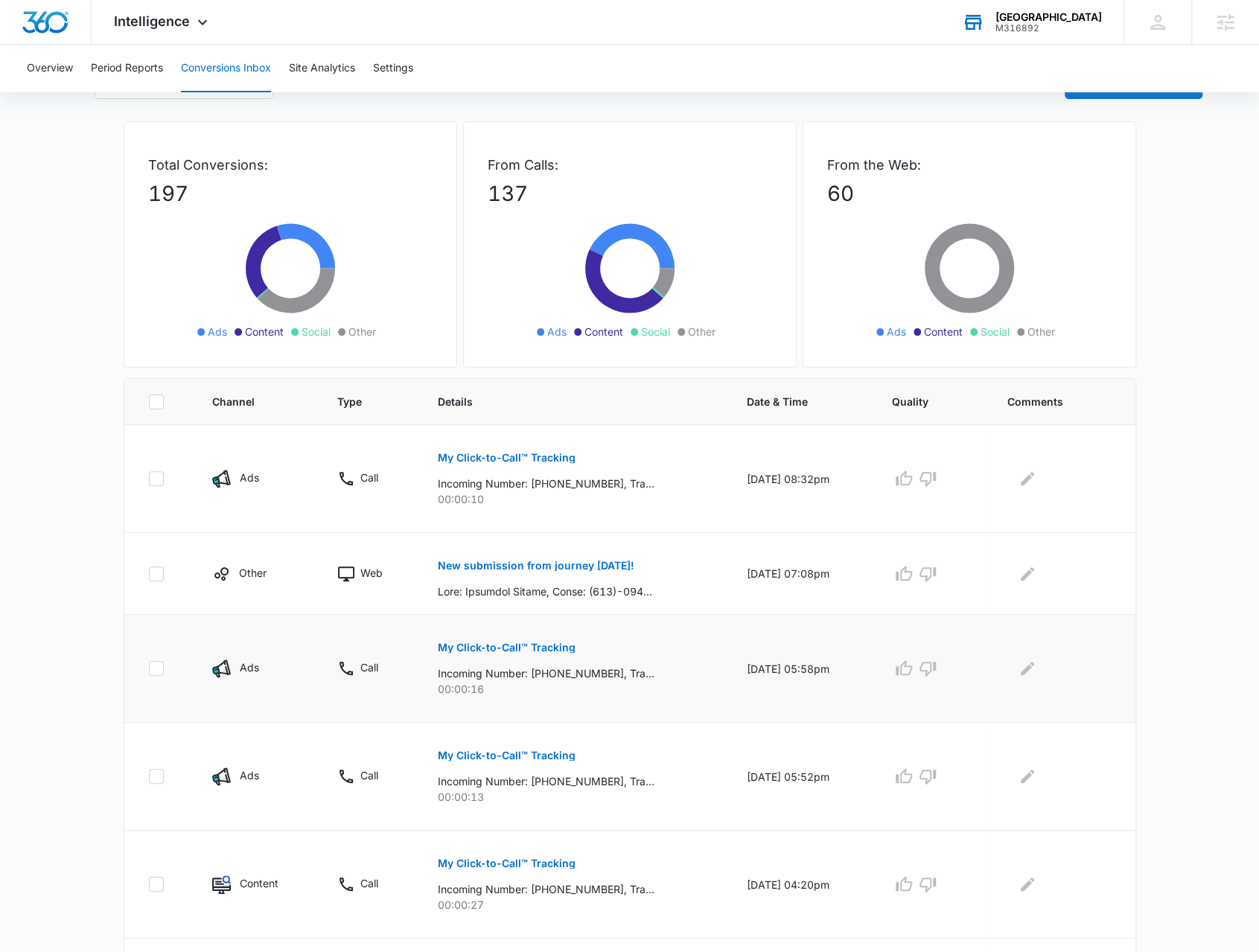
scroll to position [0, 0]
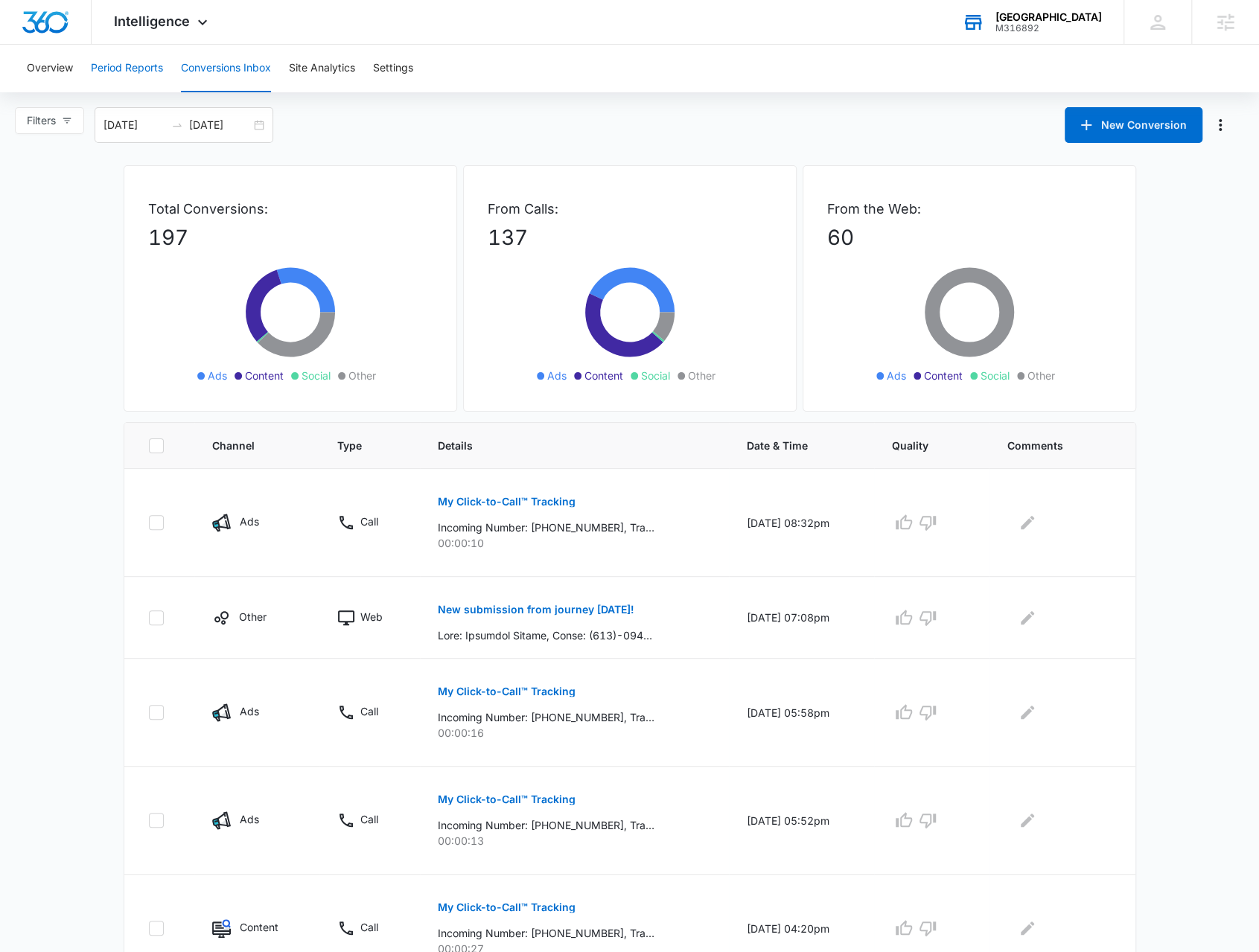
click at [135, 79] on button "Period Reports" at bounding box center [127, 68] width 72 height 47
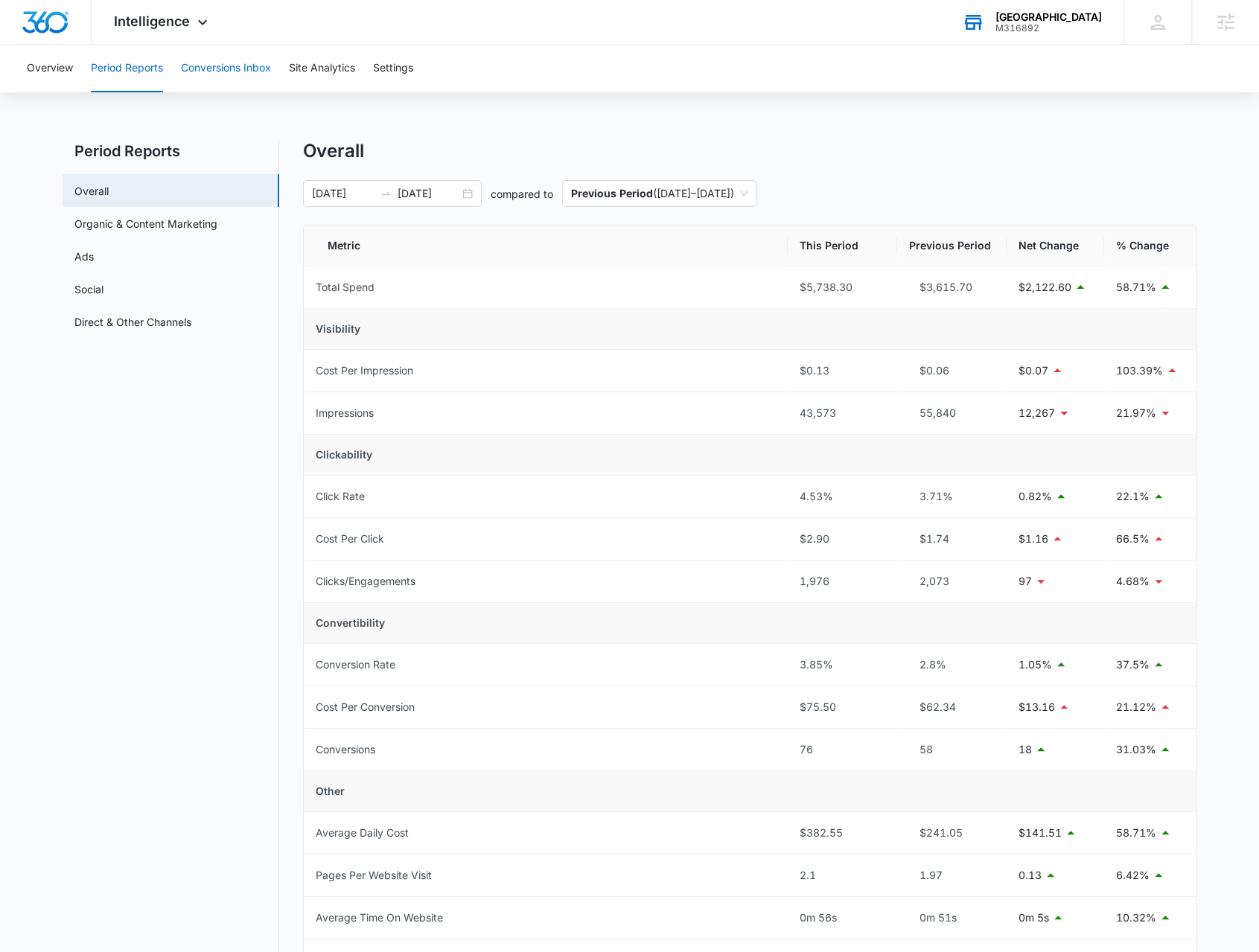
click at [202, 65] on button "Conversions Inbox" at bounding box center [226, 68] width 90 height 47
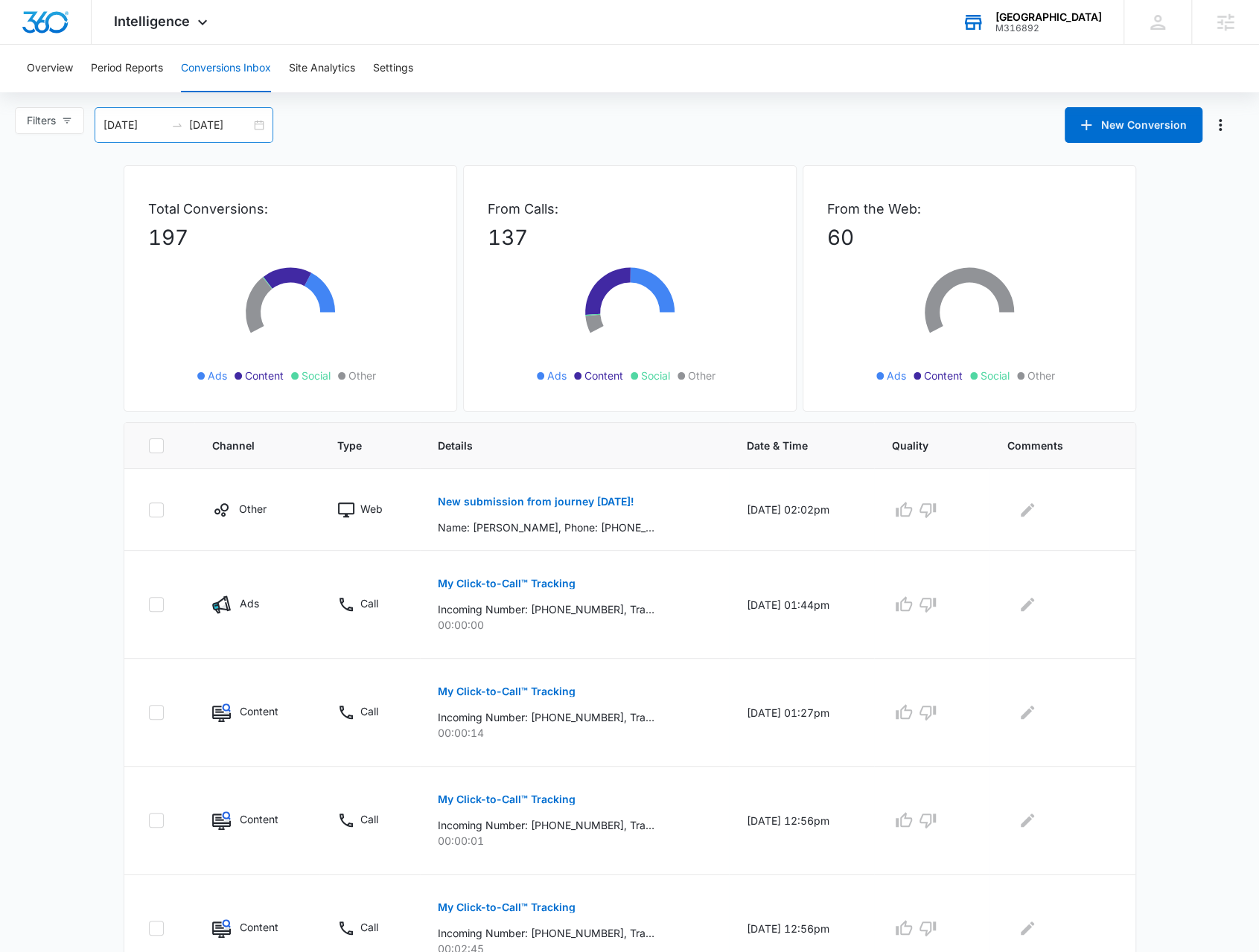
click at [258, 131] on div "[DATE] [DATE]" at bounding box center [183, 125] width 178 height 36
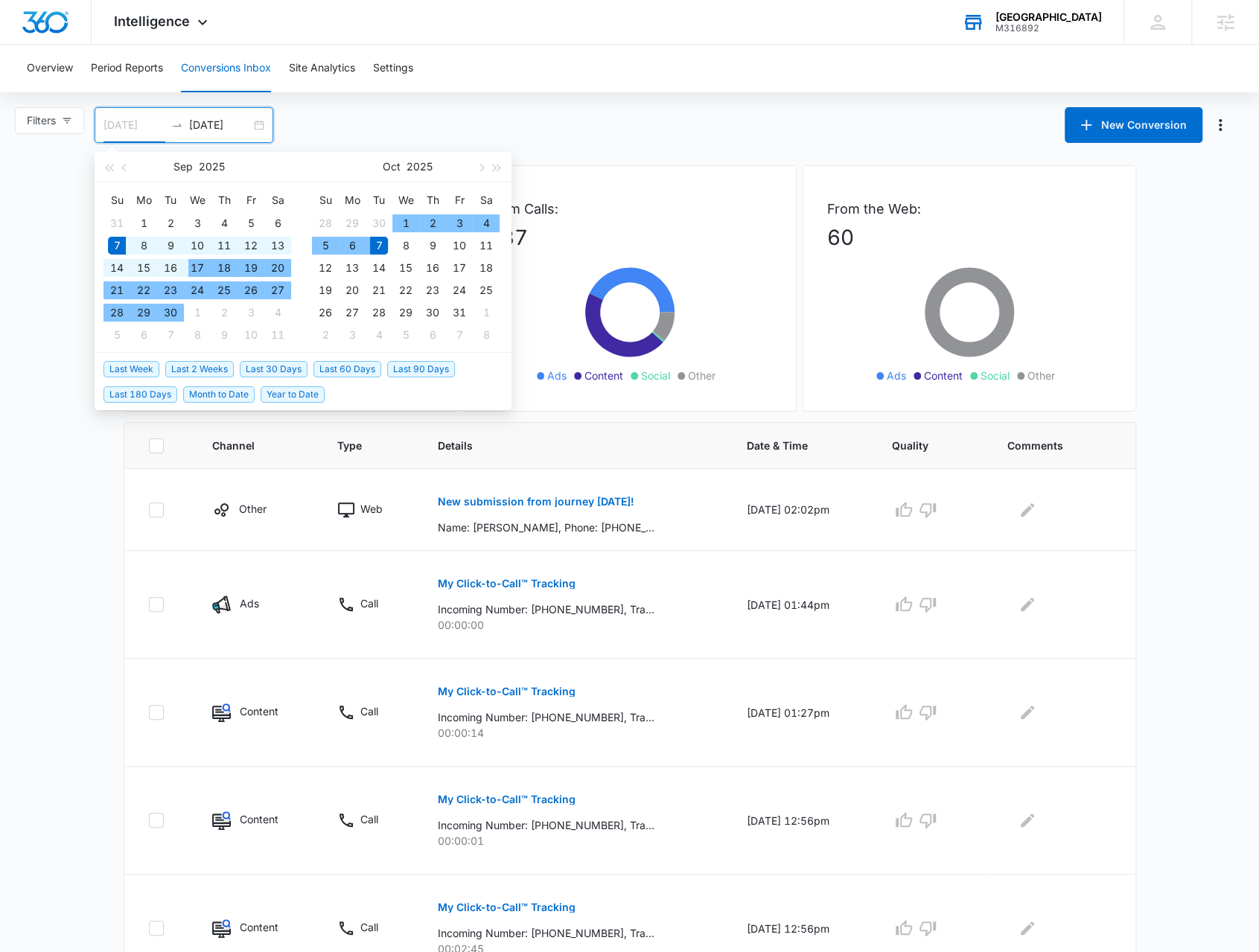
type input "[DATE]"
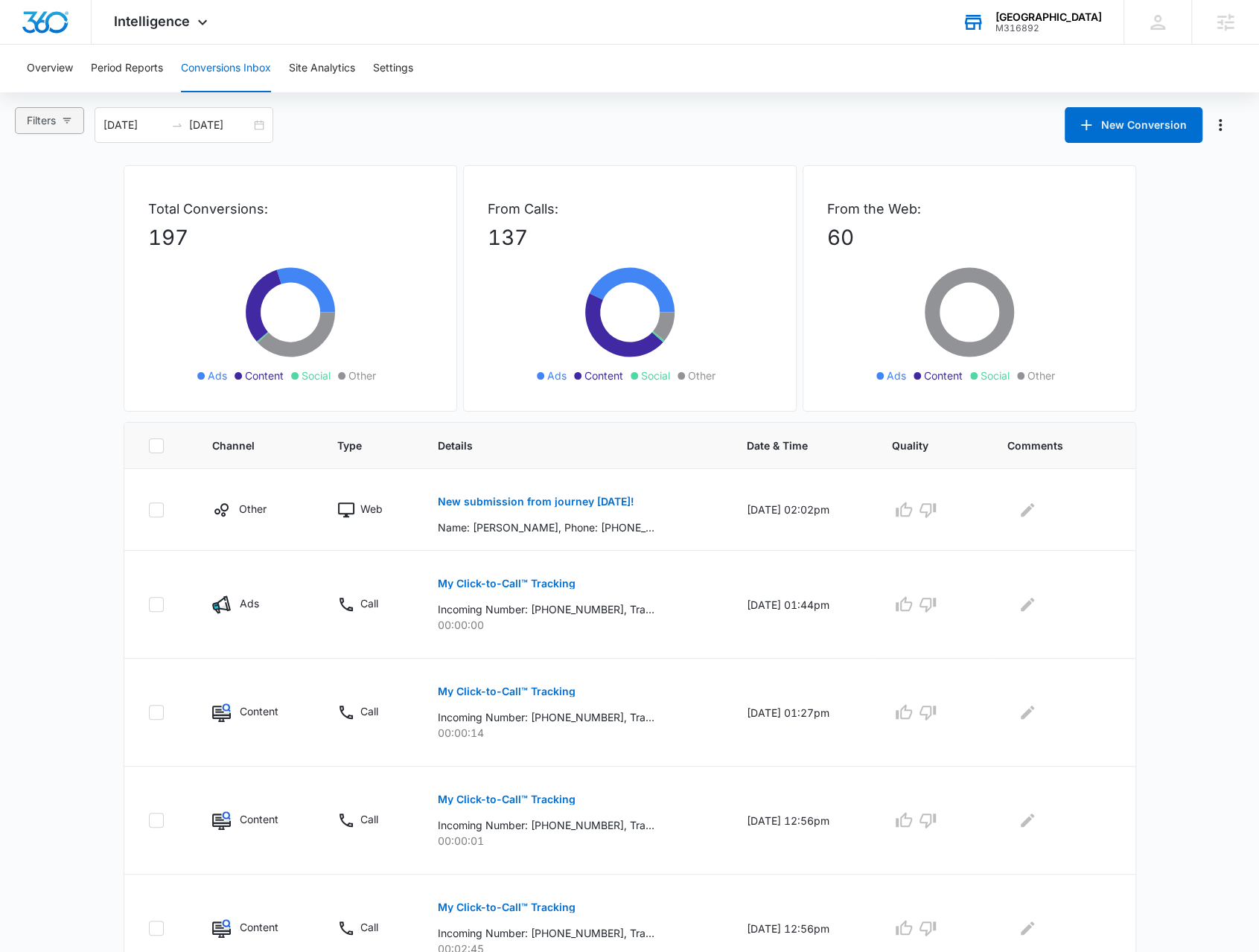
click at [55, 130] on button "Filters" at bounding box center [49, 121] width 69 height 26
click at [76, 339] on span "Web Only" at bounding box center [65, 345] width 59 height 12
click at [35, 339] on input "Web Only" at bounding box center [29, 344] width 12 height 12
radio input "true"
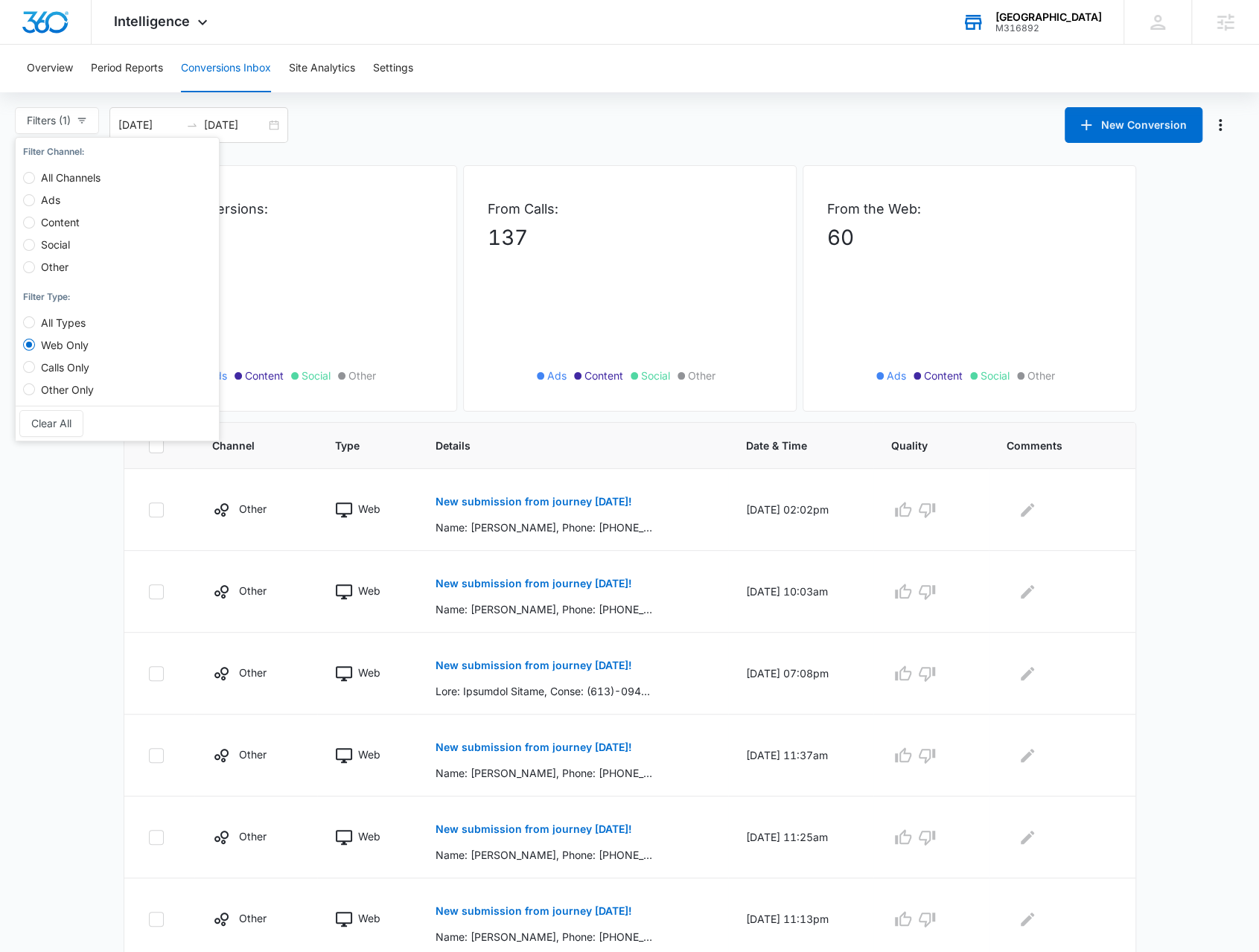
click at [90, 602] on main "Filters (1) Filter Channel : All Channels Ads Content Social Other Filter Type …" at bounding box center [629, 721] width 1259 height 1227
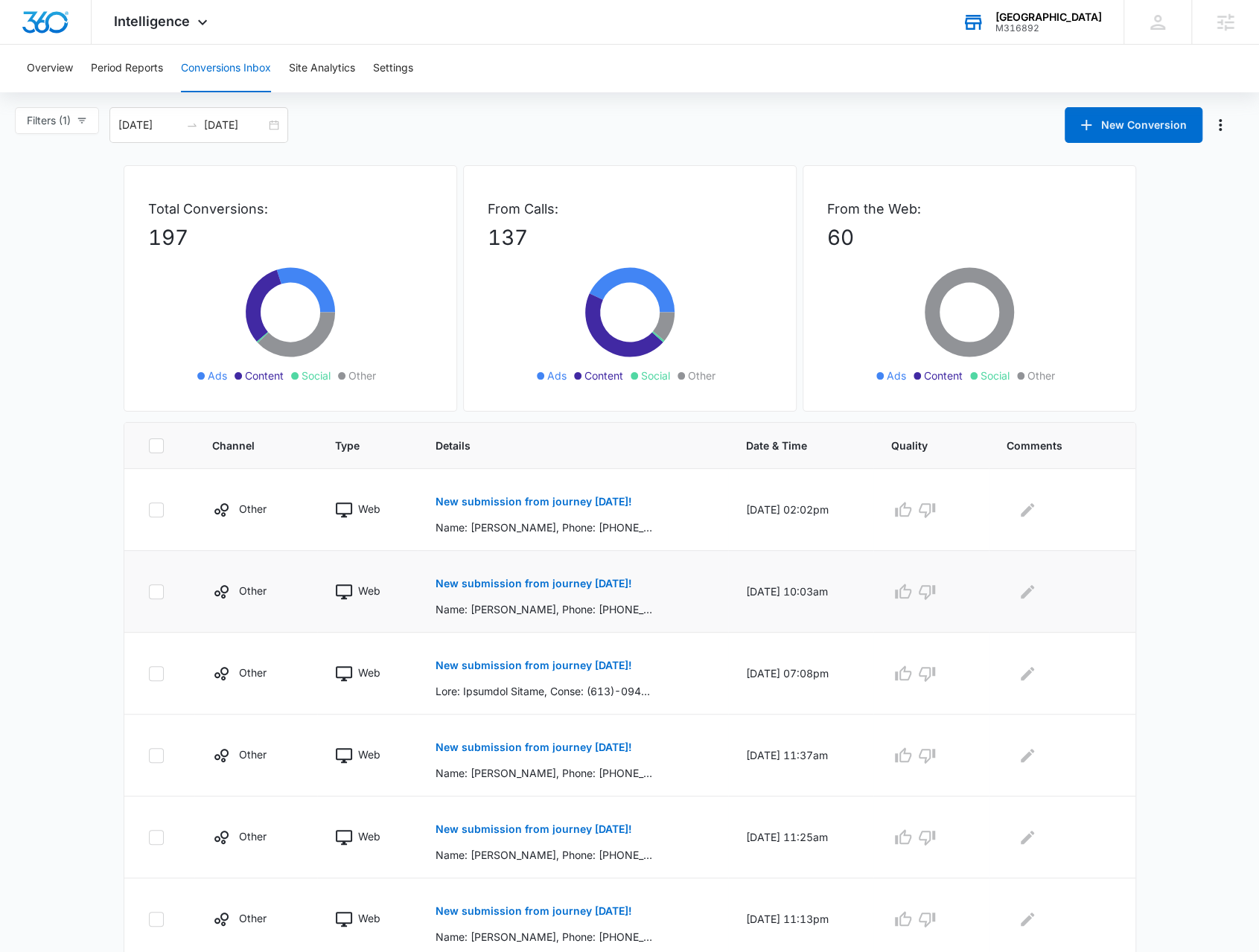
click at [505, 590] on button "New submission from journey [DATE]!" at bounding box center [533, 584] width 196 height 36
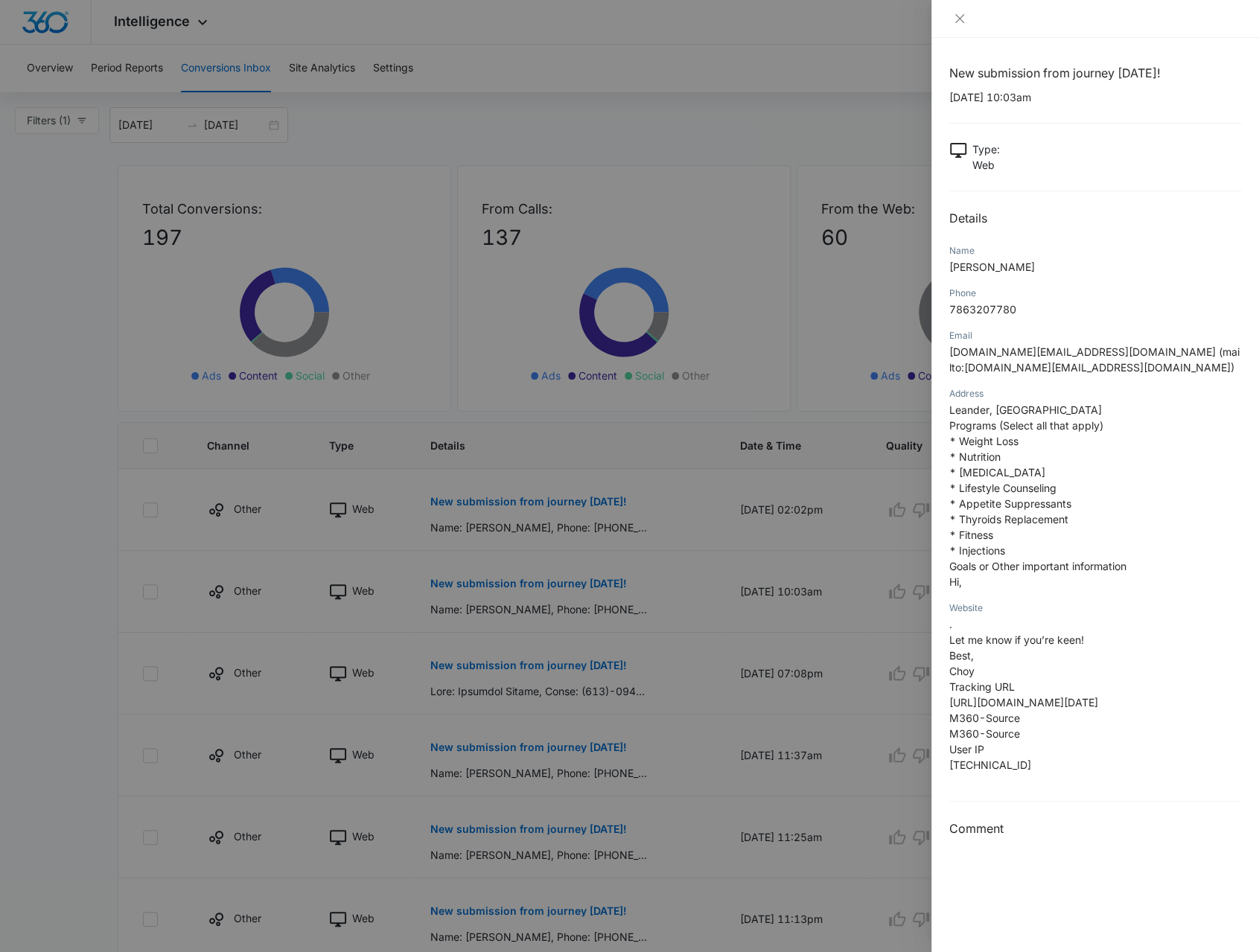
click at [729, 627] on div at bounding box center [629, 476] width 1259 height 952
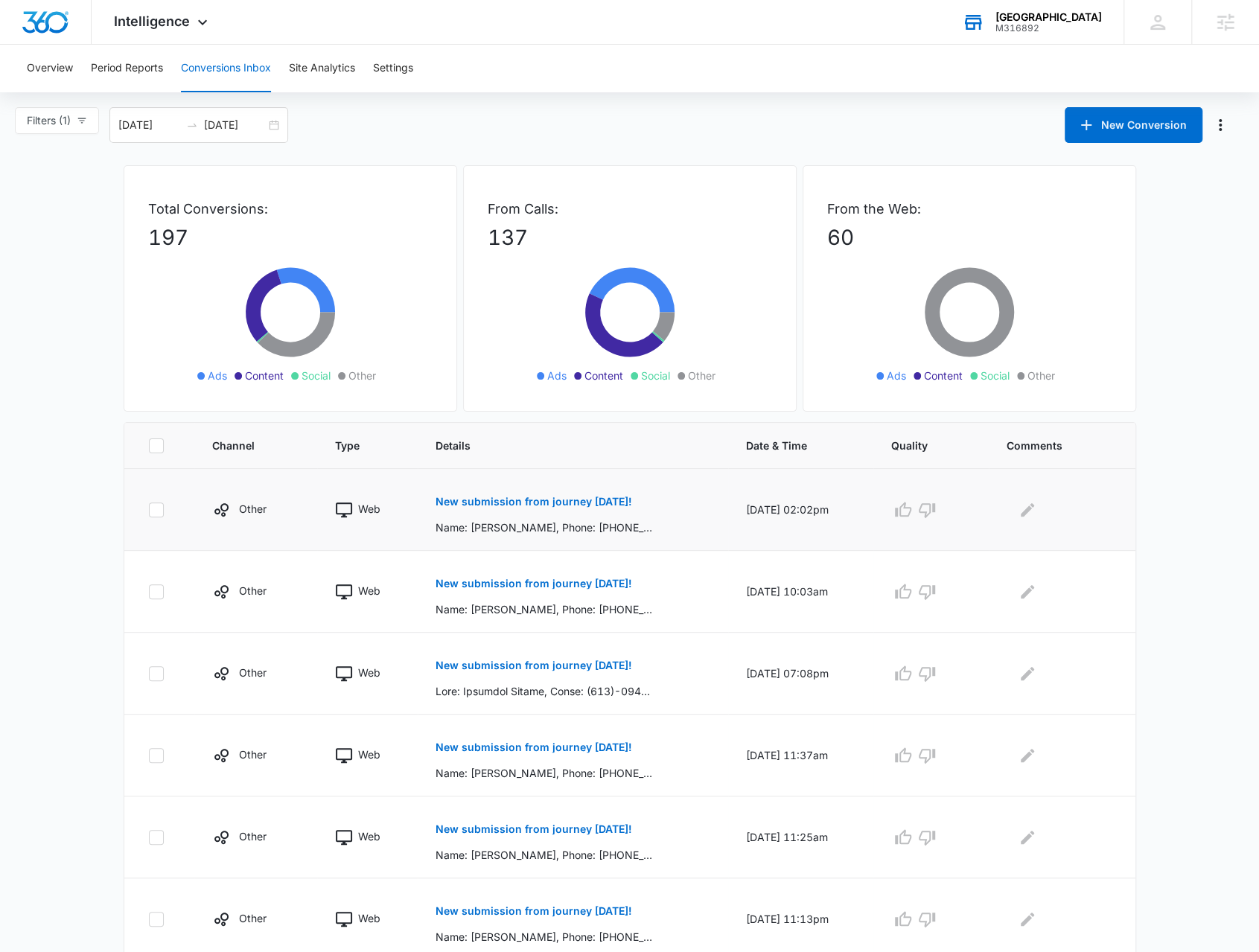
click at [565, 493] on button "New submission from journey [DATE]!" at bounding box center [533, 501] width 196 height 36
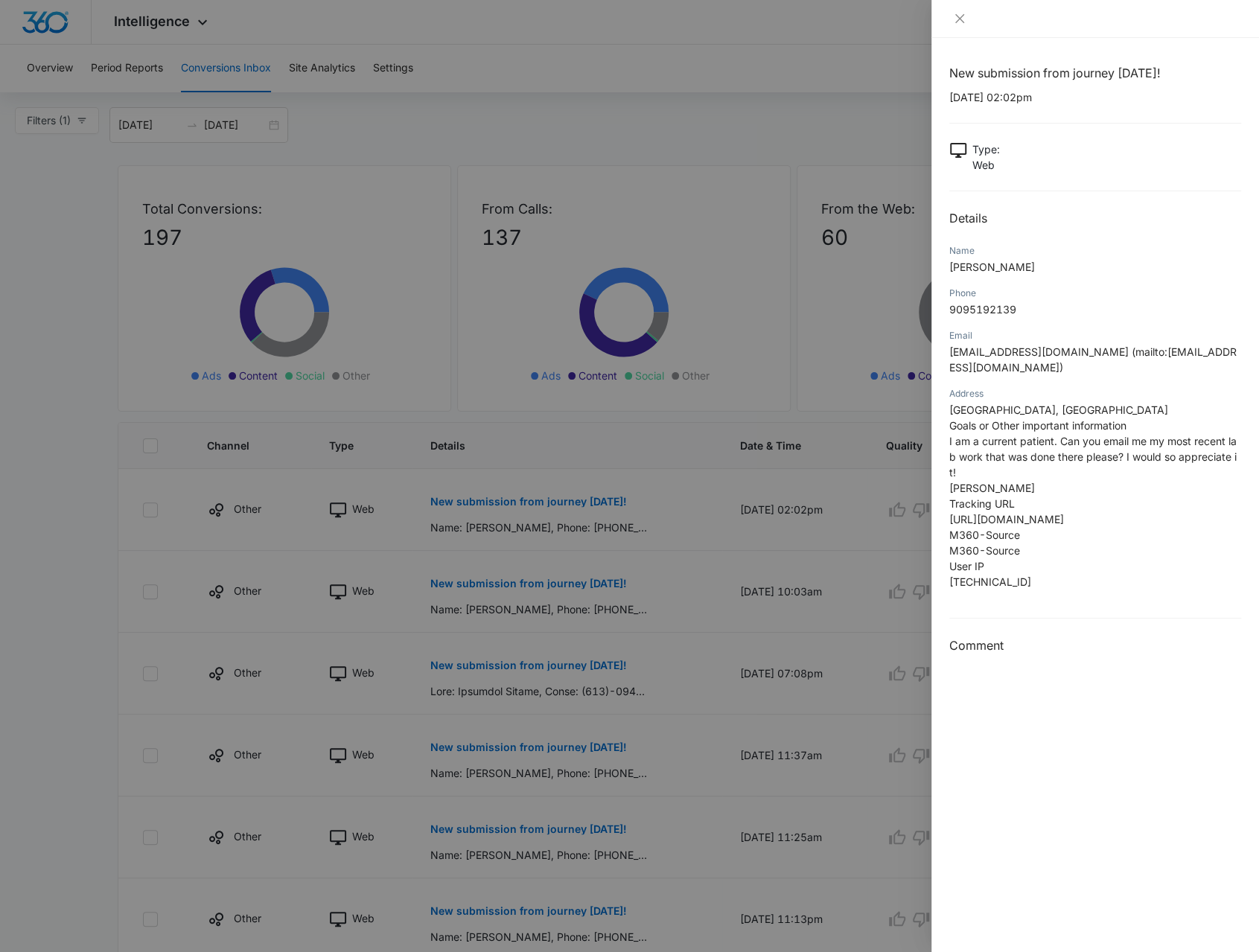
click at [351, 546] on div at bounding box center [629, 476] width 1259 height 952
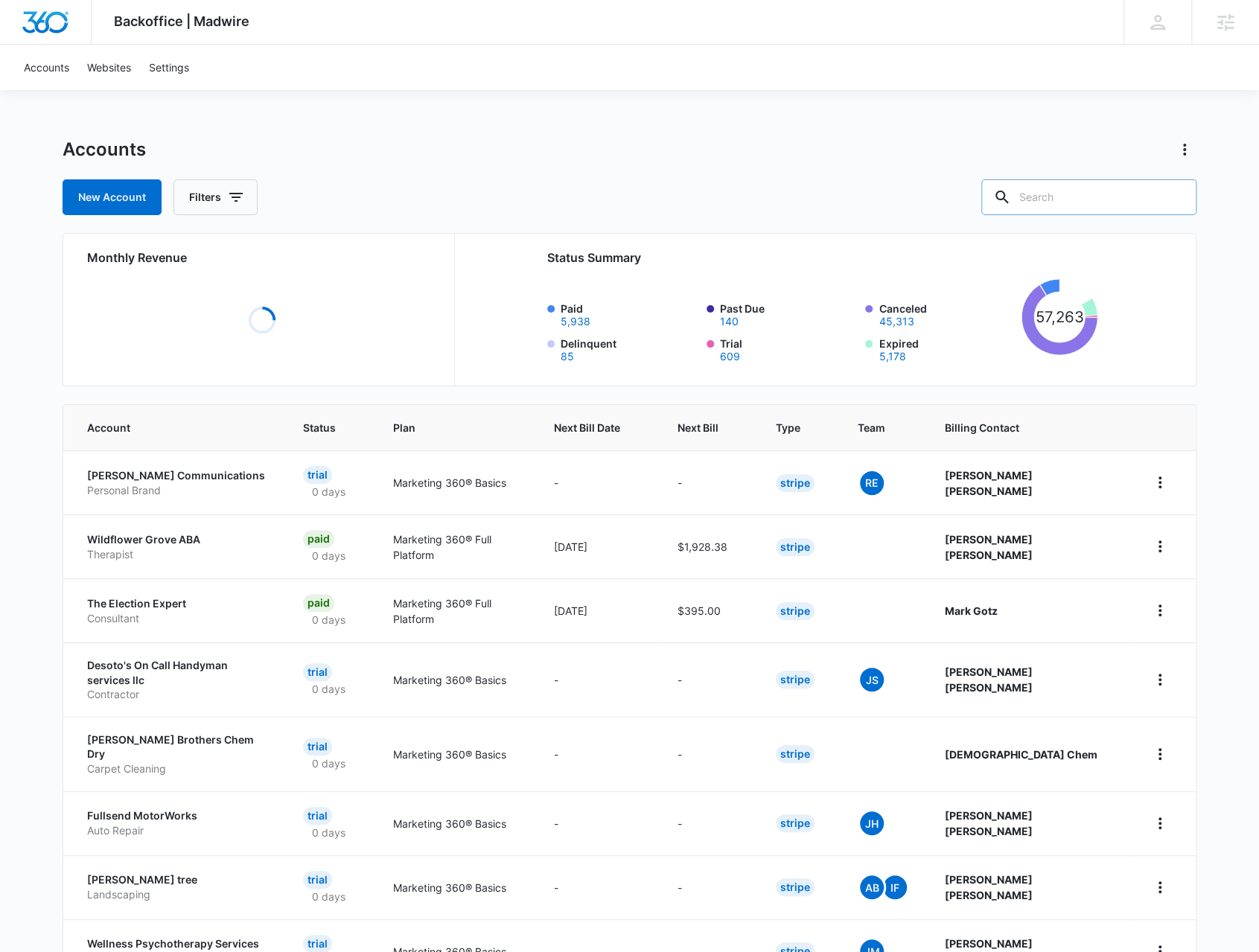
click at [1048, 197] on input "text" at bounding box center [1088, 197] width 215 height 36
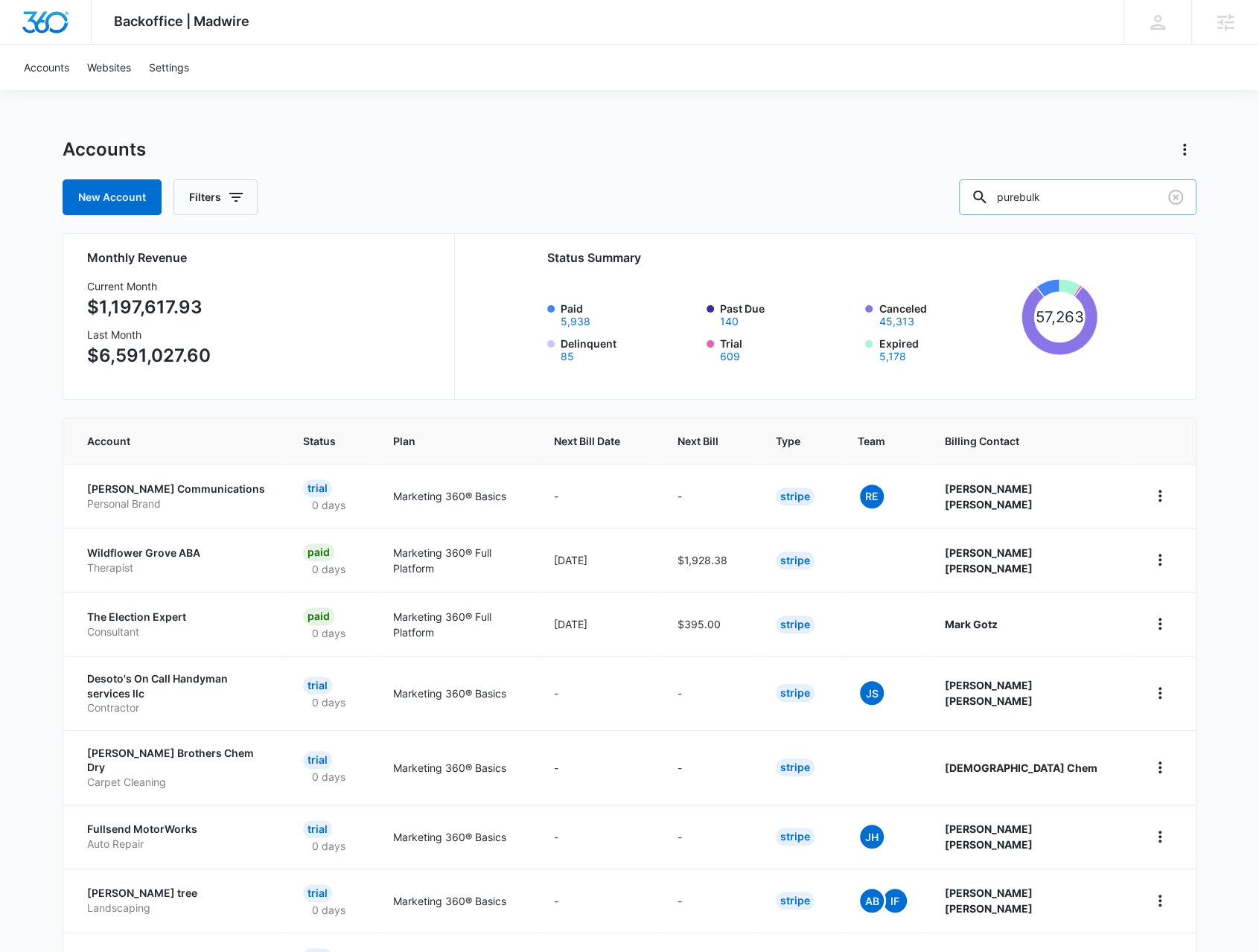
type input "purebulk"
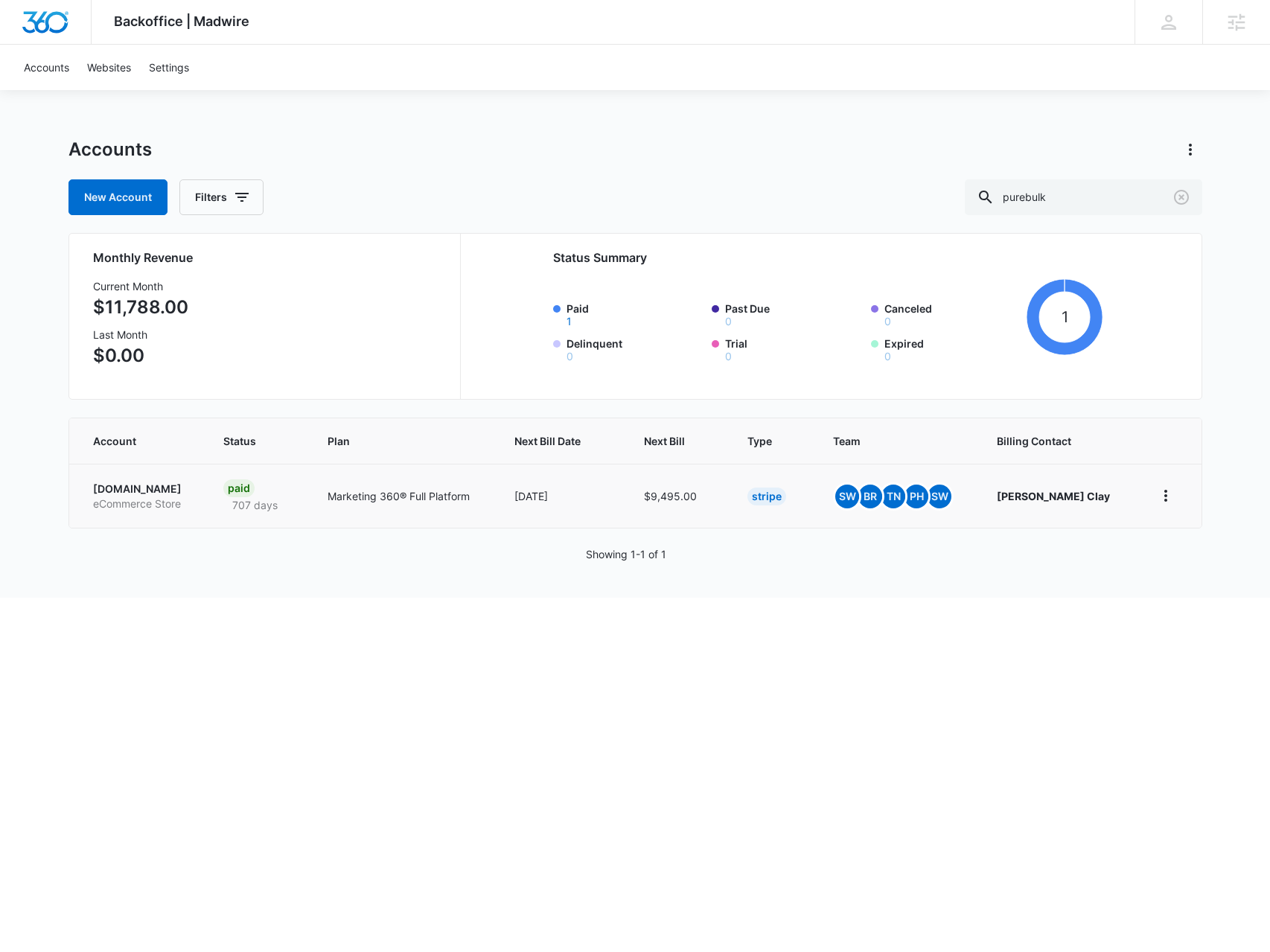
click at [121, 483] on p "PureBulk.com" at bounding box center [141, 489] width 95 height 15
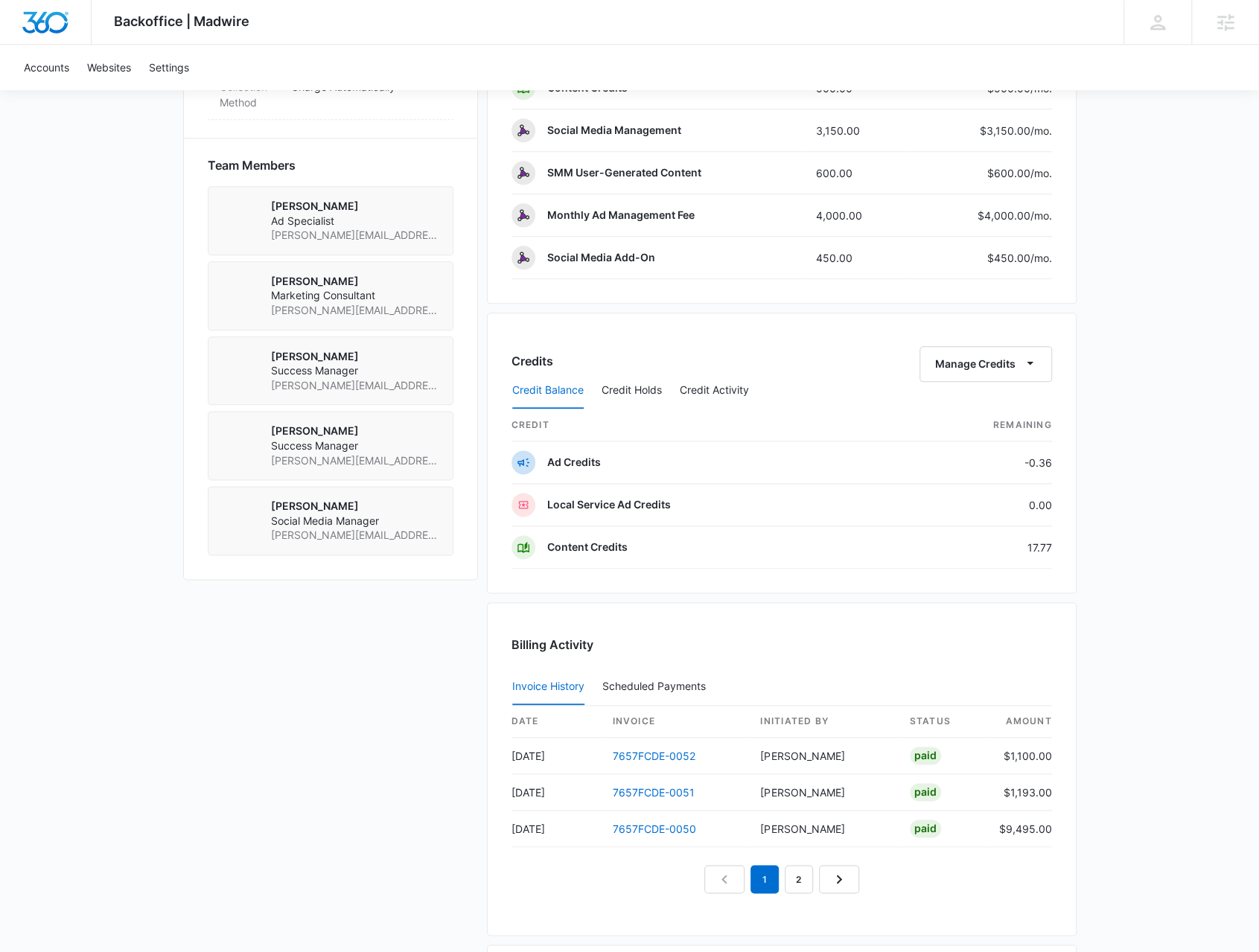
scroll to position [1042, 0]
